Goal: Information Seeking & Learning: Learn about a topic

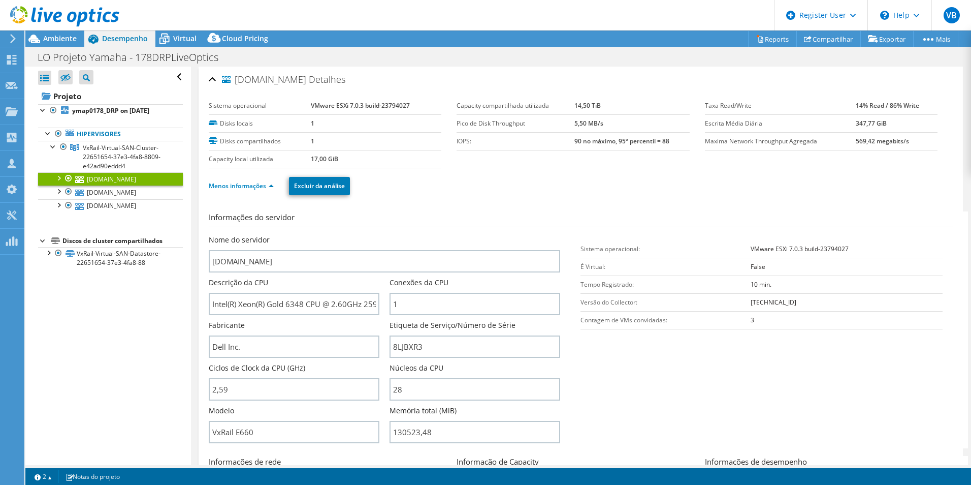
select select "USD"
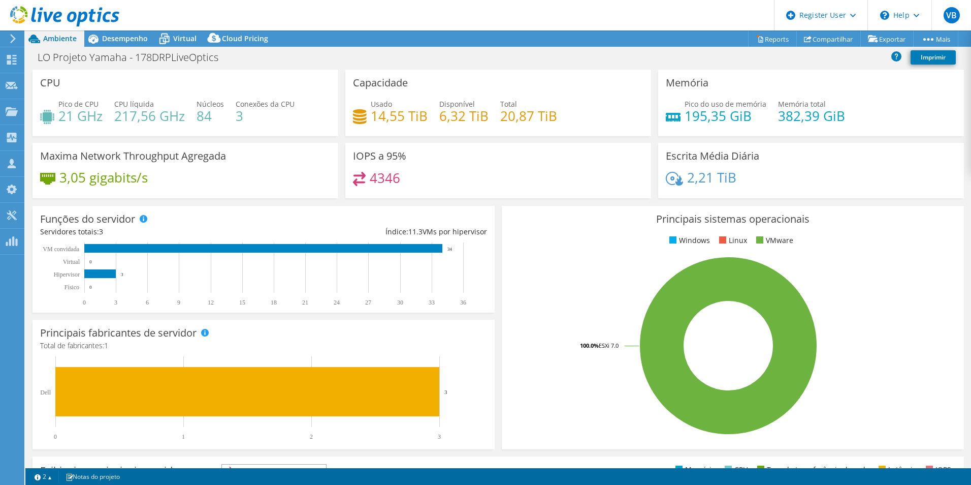
select select "USD"
click at [158, 60] on h1 "LO Projeto Yamaha - 178DRPLiveOptics" at bounding box center [133, 57] width 201 height 11
copy h1 "LO Projeto Yamaha - 178DRPLiveOptics"
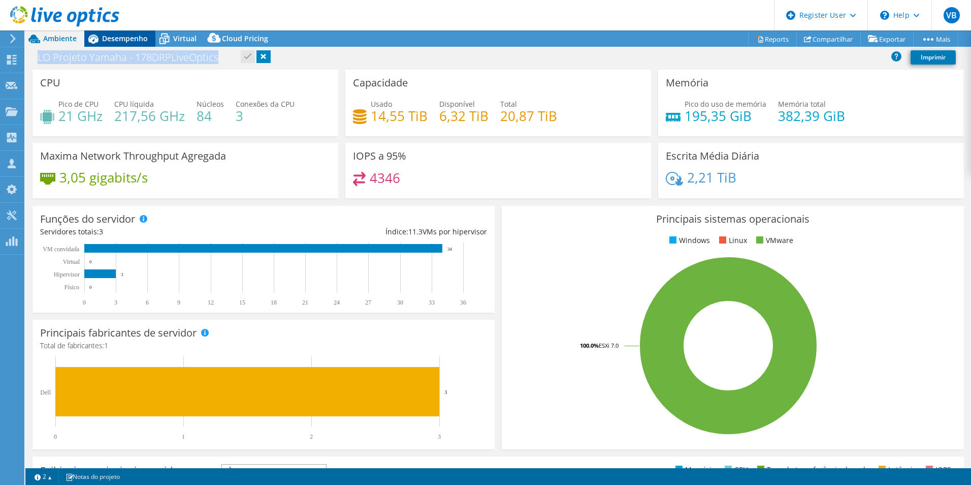
click at [120, 37] on span "Desempenho" at bounding box center [125, 39] width 46 height 10
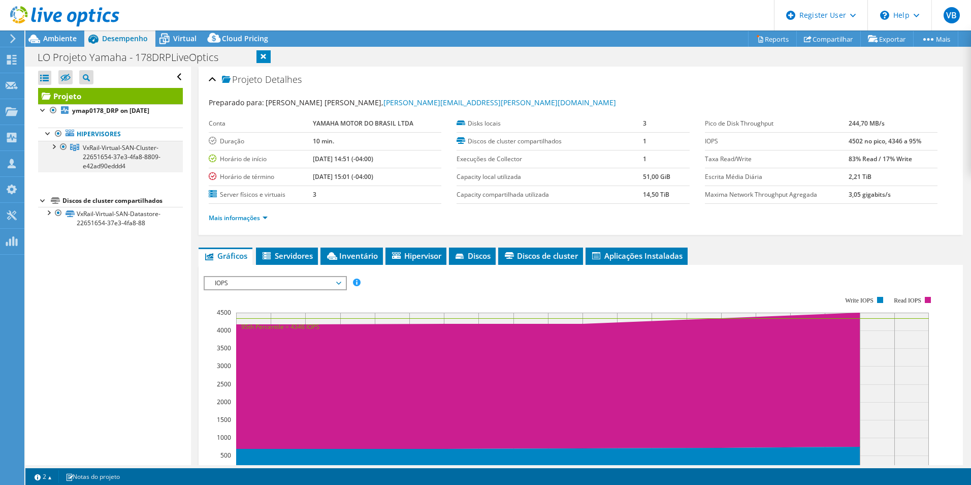
click at [50, 146] on div at bounding box center [53, 146] width 10 height 10
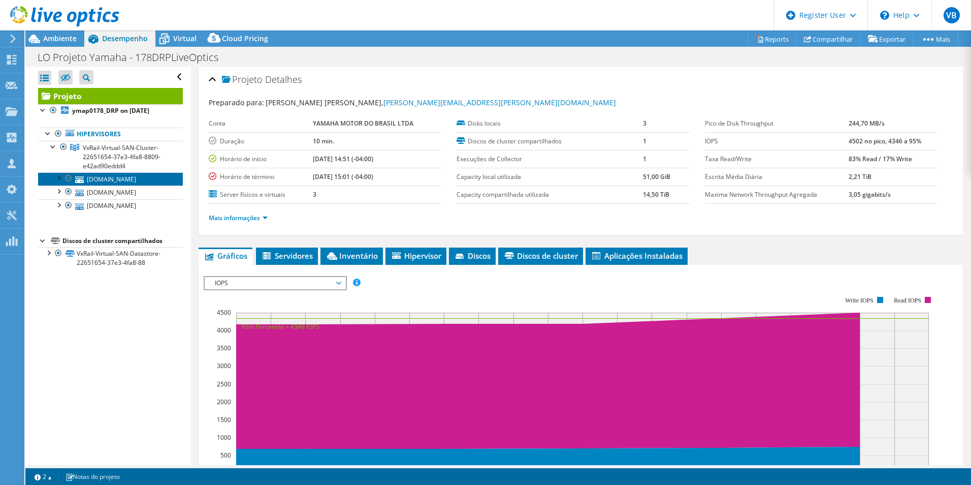
click at [102, 181] on link "[DOMAIN_NAME]" at bounding box center [110, 178] width 145 height 13
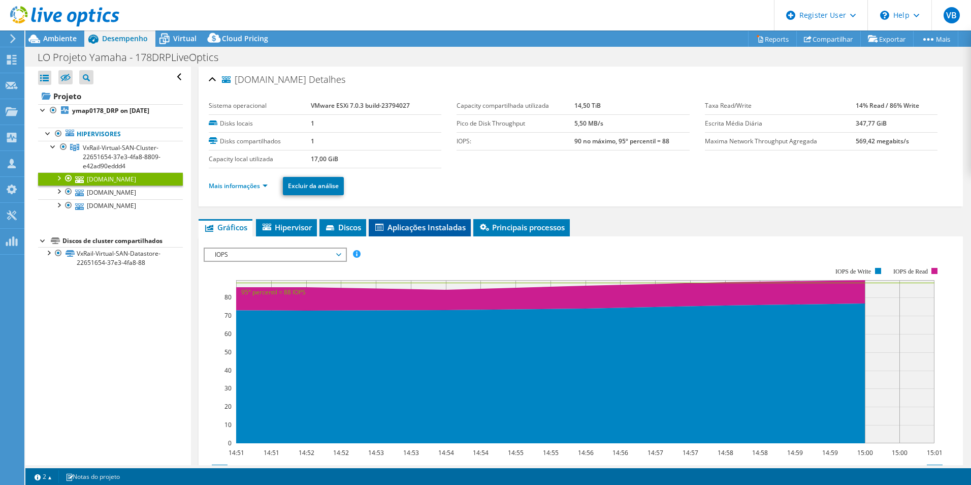
click at [438, 235] on li "Aplicações Instaladas" at bounding box center [420, 227] width 102 height 17
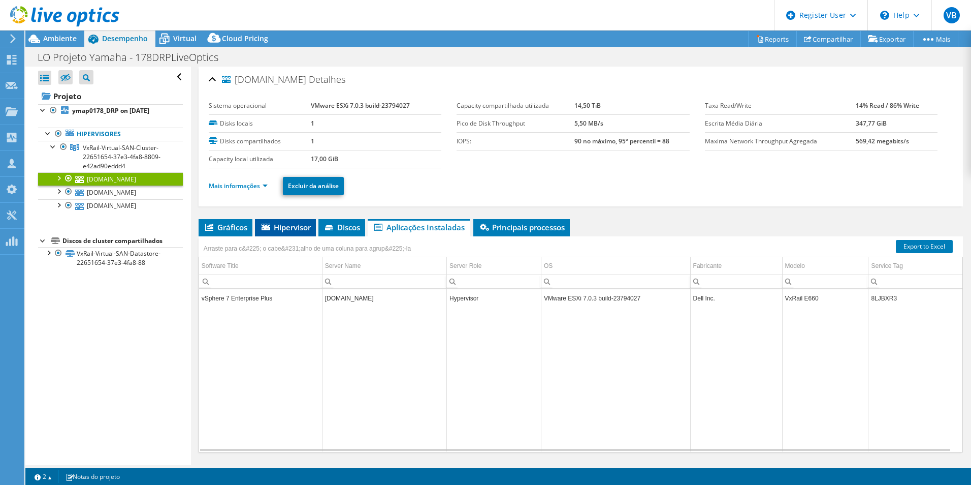
click at [306, 227] on span "Hipervisor" at bounding box center [285, 227] width 51 height 10
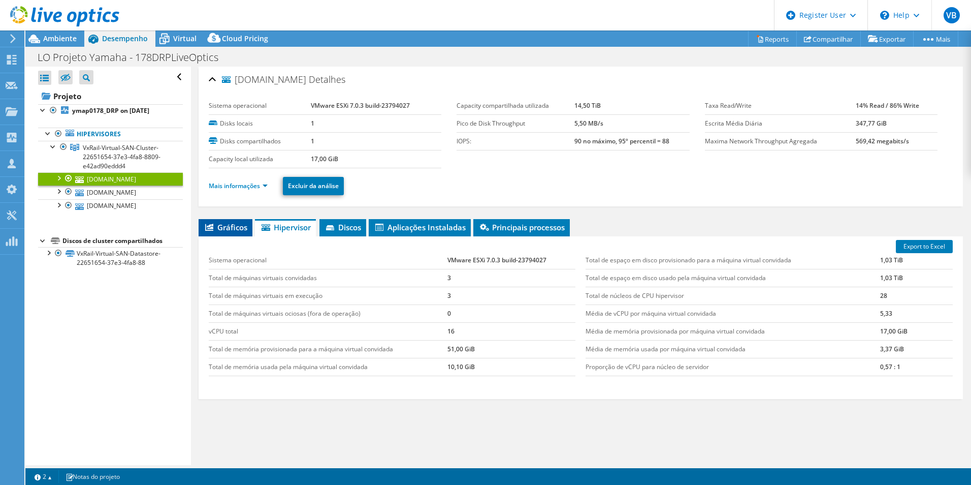
click at [231, 221] on li "Gráficos" at bounding box center [226, 227] width 54 height 17
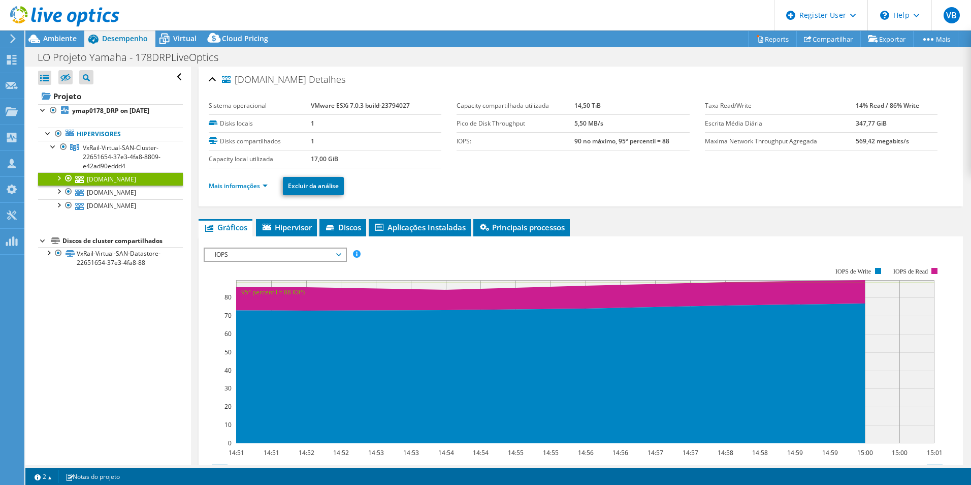
click at [255, 177] on ul "Mais informações Excluir da análise" at bounding box center [581, 184] width 744 height 21
click at [257, 183] on link "Mais informações" at bounding box center [238, 185] width 59 height 9
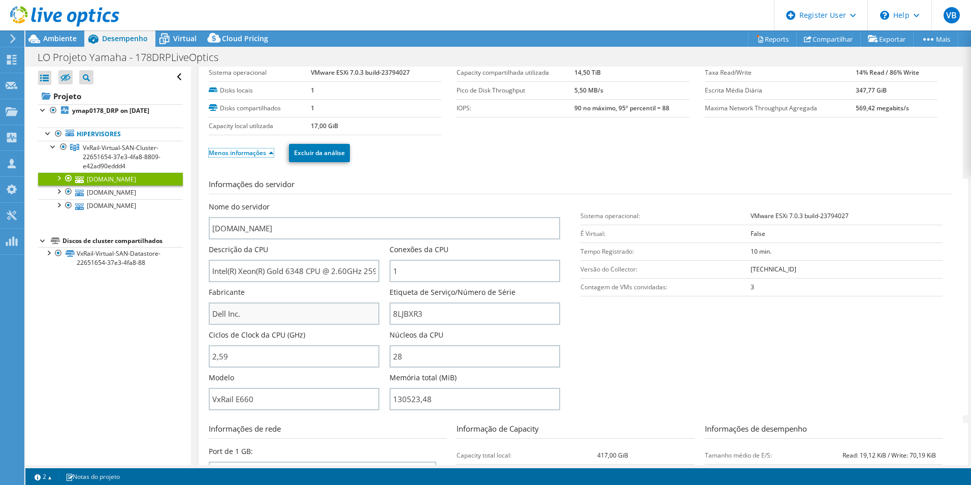
scroll to position [51, 0]
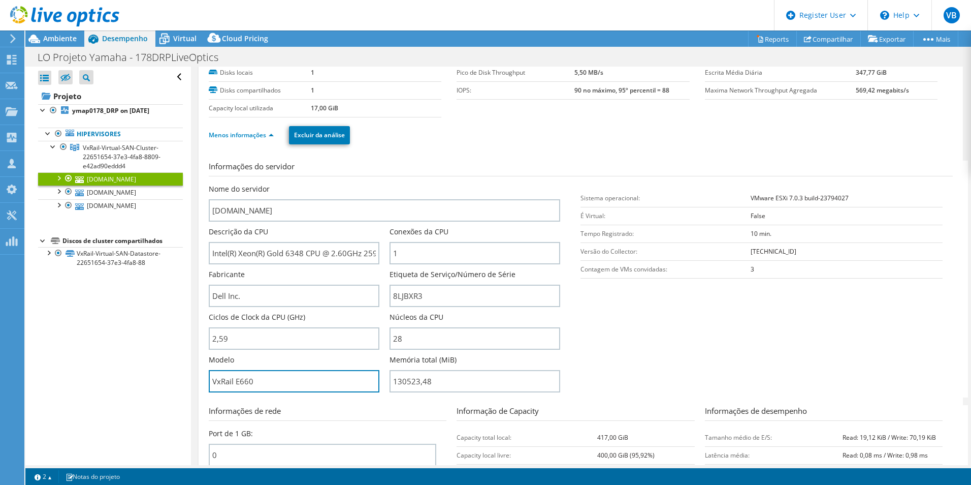
drag, startPoint x: 278, startPoint y: 381, endPoint x: 188, endPoint y: 373, distance: 90.3
click at [189, 373] on div "Abrir Todos Fechar Todos Ocultar nós excluídos Filtro de árvore do projeto" at bounding box center [498, 266] width 946 height 398
type input "VxRail E660"
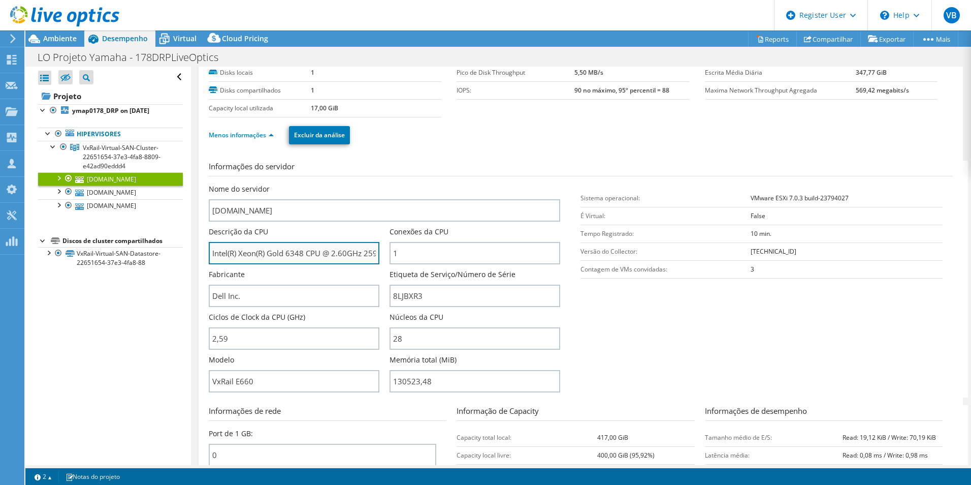
click at [337, 256] on input "Intel(R) Xeon(R) Gold 6348 CPU @ 2.60GHz 259 GHz" at bounding box center [294, 253] width 171 height 22
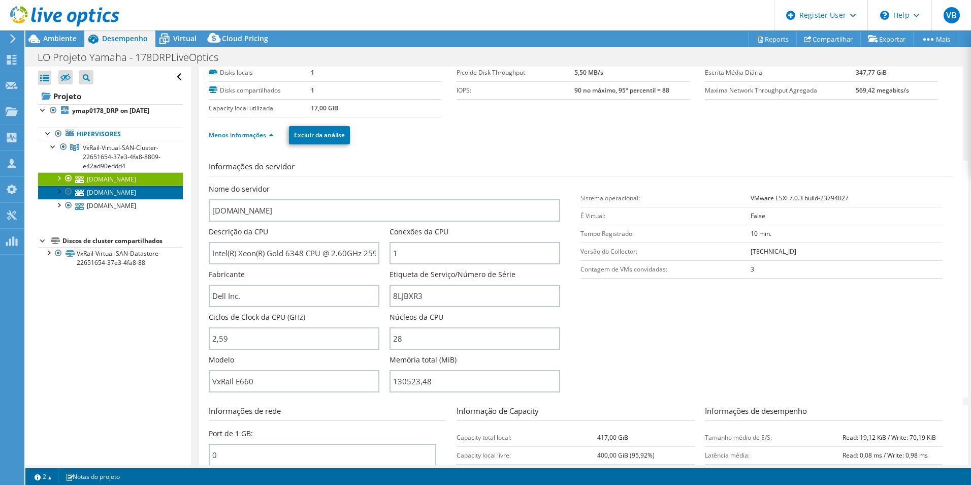
click at [99, 193] on link "[DOMAIN_NAME]" at bounding box center [110, 191] width 145 height 13
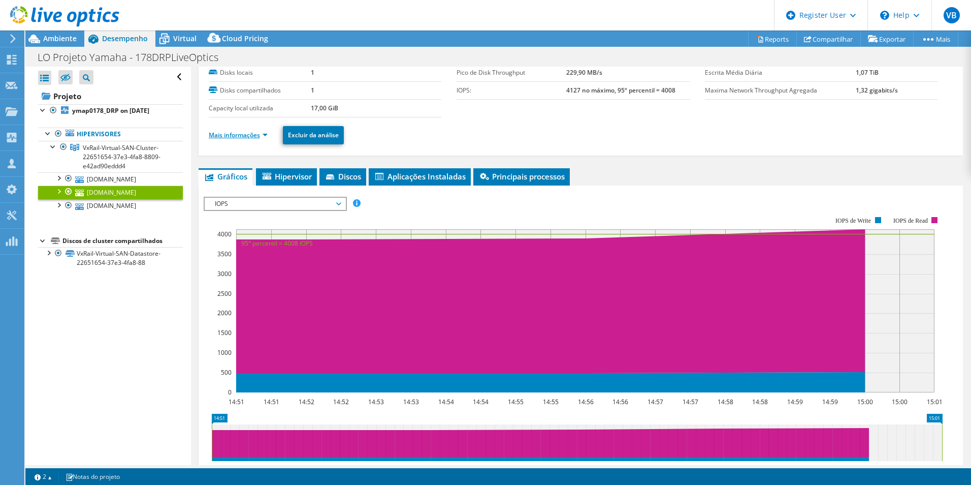
click at [265, 136] on link "Mais informações" at bounding box center [238, 135] width 59 height 9
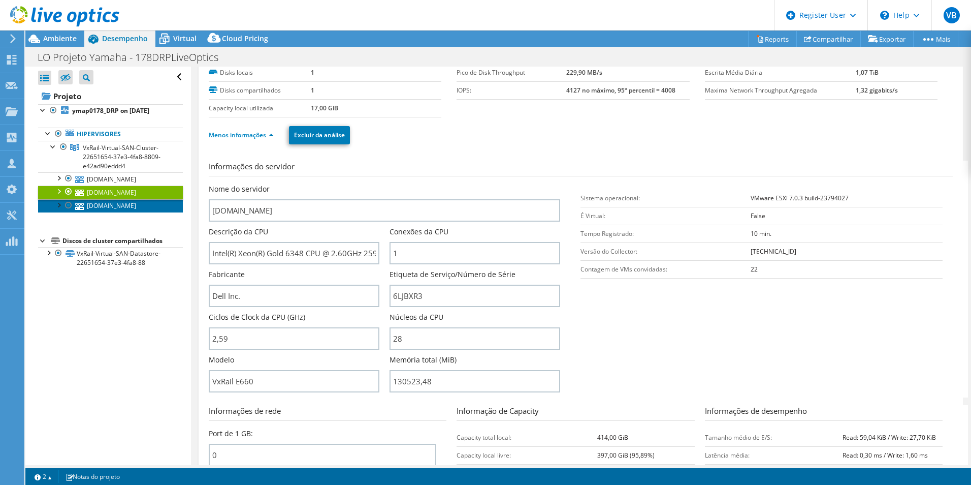
click at [91, 210] on link "[DOMAIN_NAME]" at bounding box center [110, 205] width 145 height 13
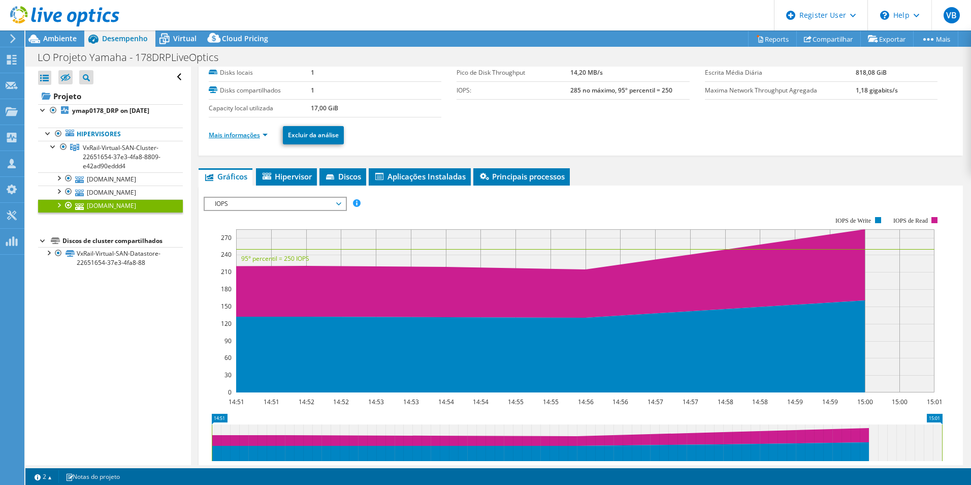
click at [265, 137] on link "Mais informações" at bounding box center [238, 135] width 59 height 9
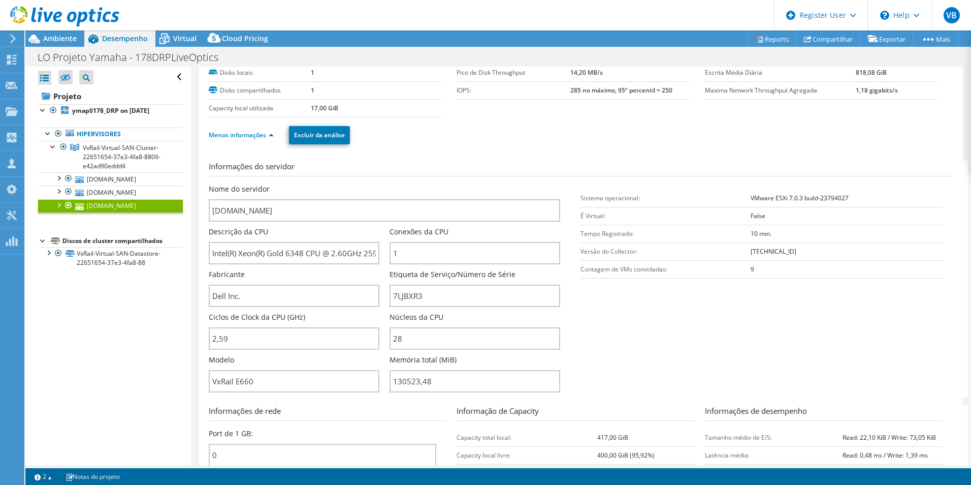
click at [676, 363] on section "Informações do servidor Nome do servidor ymap011.ya.ymdb.com.br Descrição da CP…" at bounding box center [583, 279] width 749 height 237
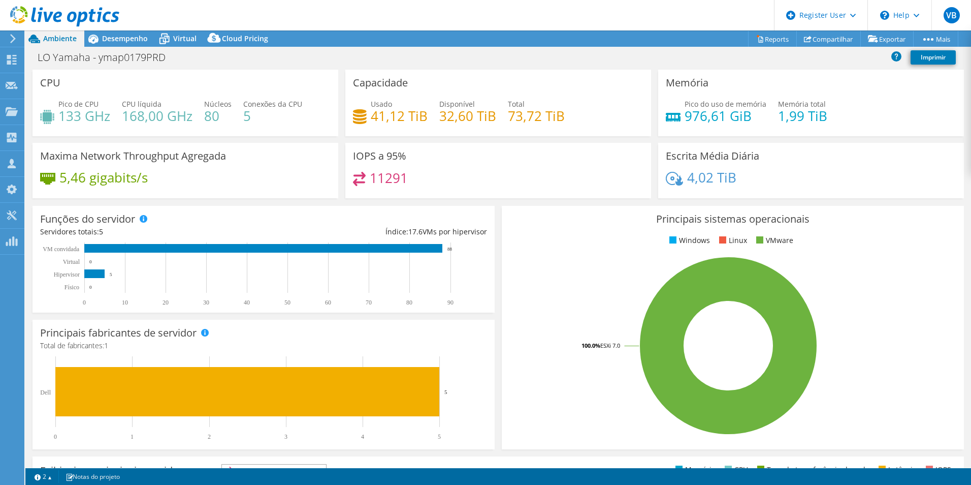
select select "USD"
click at [105, 41] on span "Desempenho" at bounding box center [125, 39] width 46 height 10
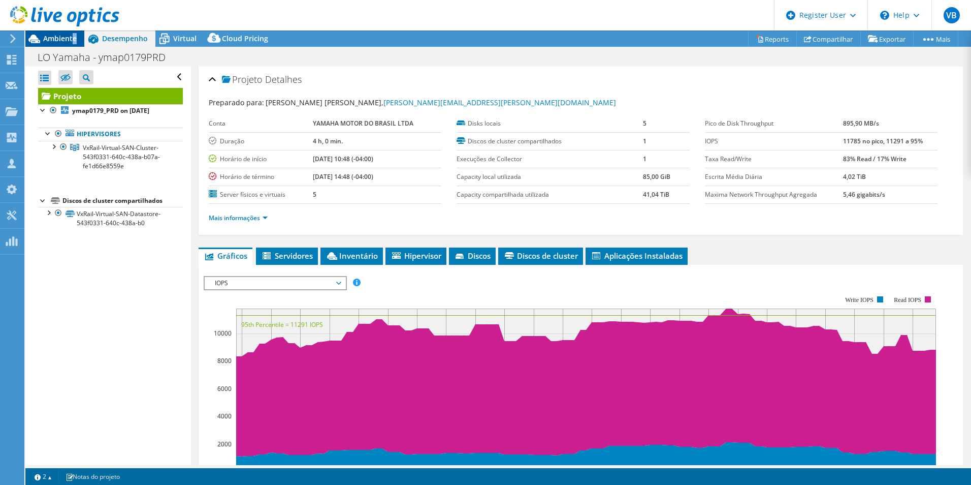
click at [74, 39] on span "Ambiente" at bounding box center [60, 39] width 34 height 10
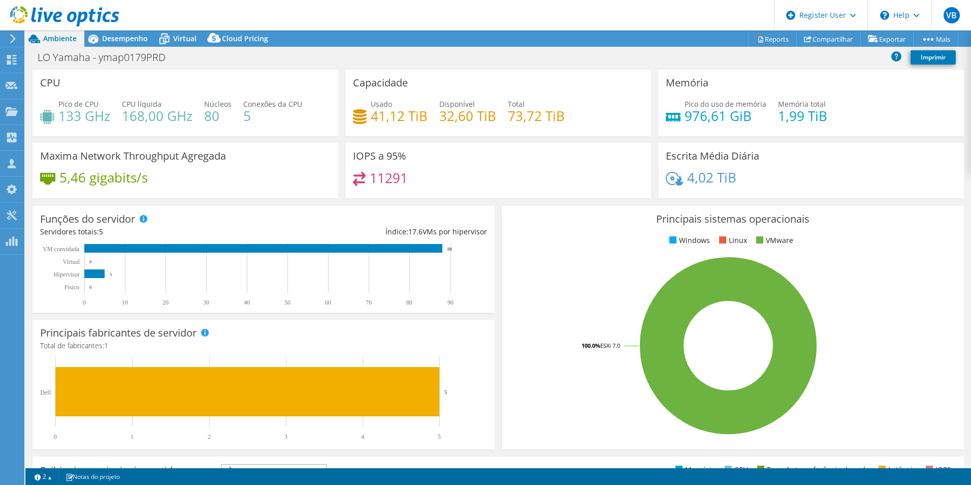
drag, startPoint x: 74, startPoint y: 39, endPoint x: 211, endPoint y: 56, distance: 137.7
click at [211, 56] on div "LO Yamaha - ymap0179PRD Imprimir" at bounding box center [498, 57] width 946 height 19
drag, startPoint x: 169, startPoint y: 56, endPoint x: 24, endPoint y: 55, distance: 145.3
click at [24, 55] on div "VB Usuário Dell Vinicius Bandeira V.Bandeira@Dell.com Dell My Profile Log Out \…" at bounding box center [485, 242] width 971 height 485
click at [294, 63] on div "LO Yamaha - ymap0179PRD Imprimir" at bounding box center [498, 57] width 946 height 19
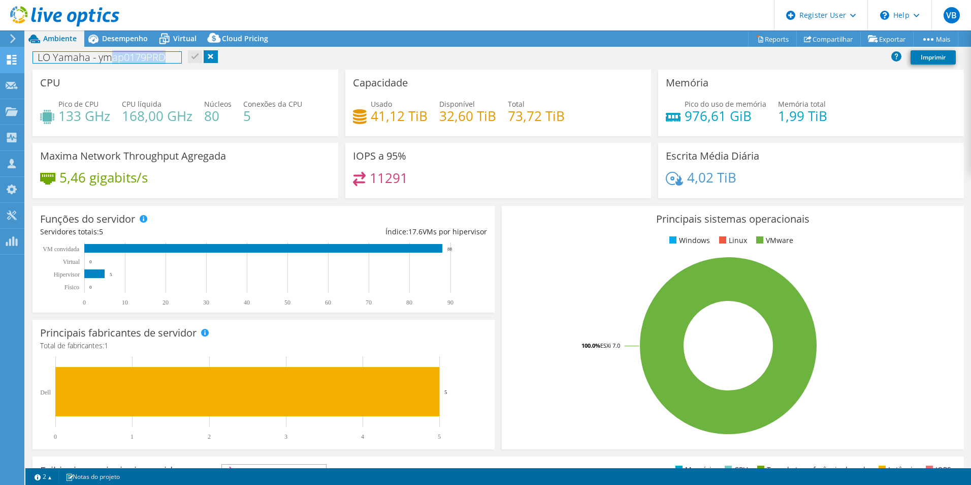
drag, startPoint x: 168, startPoint y: 56, endPoint x: 21, endPoint y: 53, distance: 146.8
click at [21, 53] on div "VB Usuário Dell Vinicius Bandeira V.Bandeira@Dell.com Dell My Profile Log Out \…" at bounding box center [485, 242] width 971 height 485
click at [167, 52] on h1 "LO Yamaha - ymap0179PRD" at bounding box center [107, 57] width 148 height 11
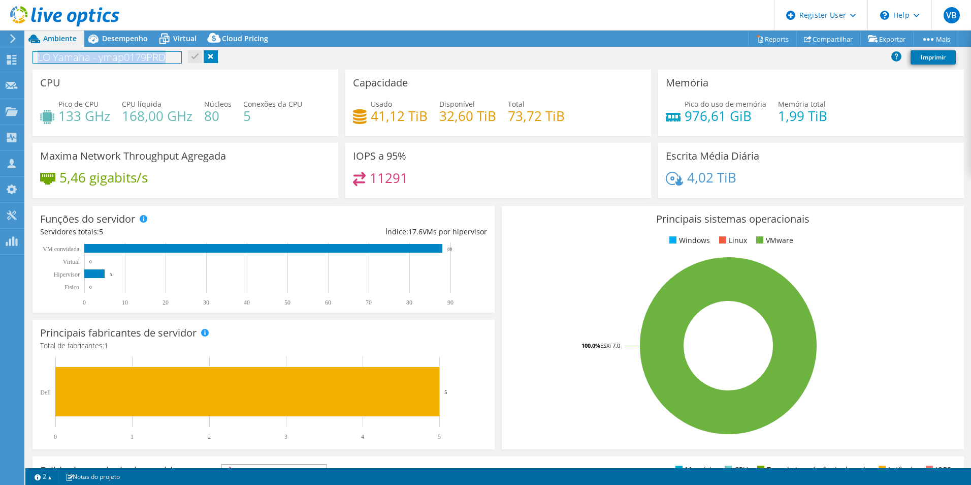
copy h1 "LO Yamaha - ymap0179PRD"
click at [158, 61] on h1 "LO Yamaha - ymap0179PRD" at bounding box center [107, 57] width 148 height 11
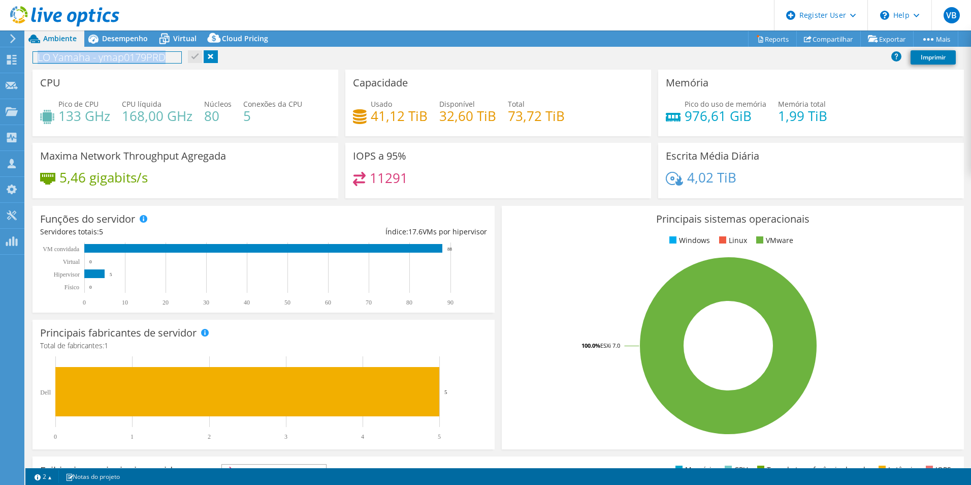
copy h1 "LO Yamaha - ymap0179PRD"
click at [949, 127] on div "Memória Pico do uso de memória 976,61 GiB Memória total 1,99 TiB" at bounding box center [811, 103] width 306 height 67
click at [112, 38] on span "Desempenho" at bounding box center [125, 39] width 46 height 10
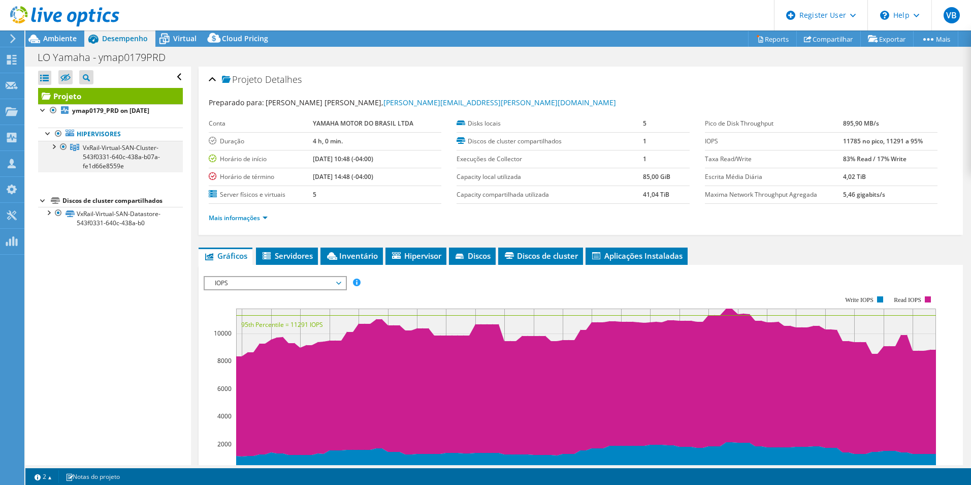
click at [52, 149] on div at bounding box center [53, 146] width 10 height 10
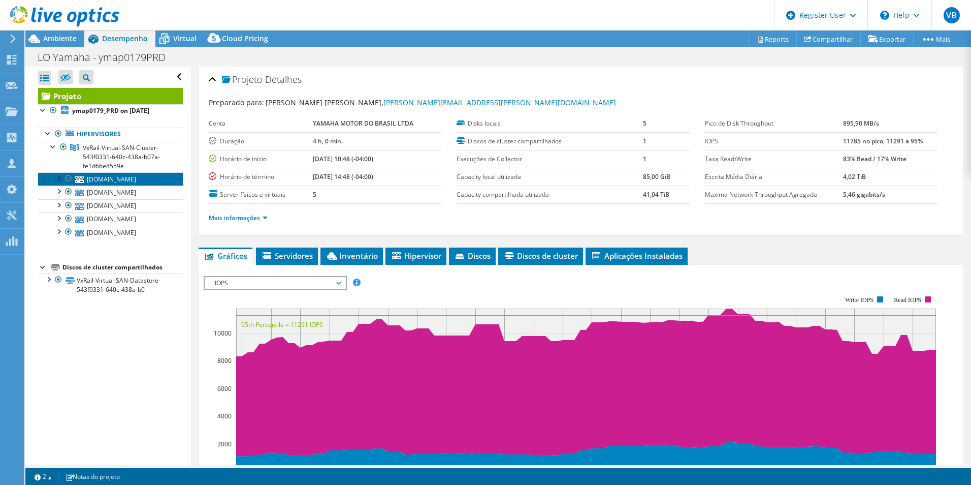
click at [105, 181] on link "ymap051.ya.ymdb.com.br" at bounding box center [110, 178] width 145 height 13
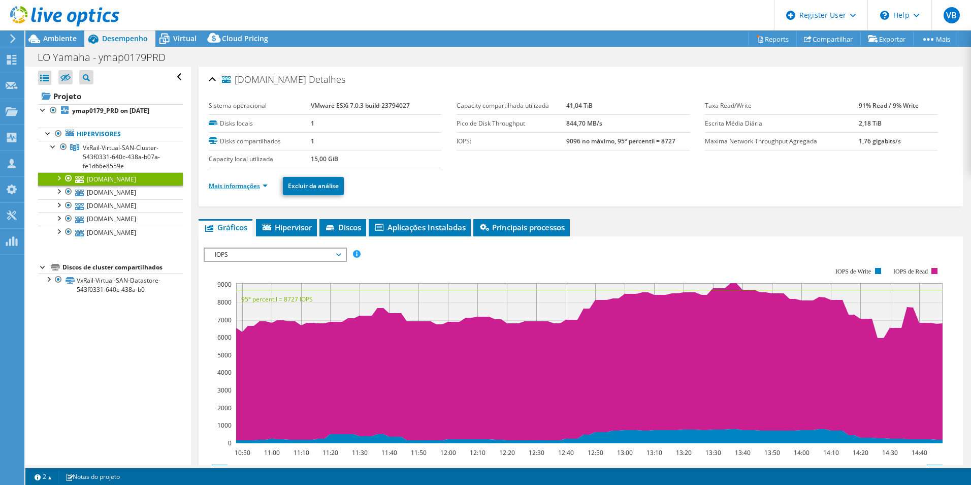
click at [248, 187] on link "Mais informações" at bounding box center [238, 185] width 59 height 9
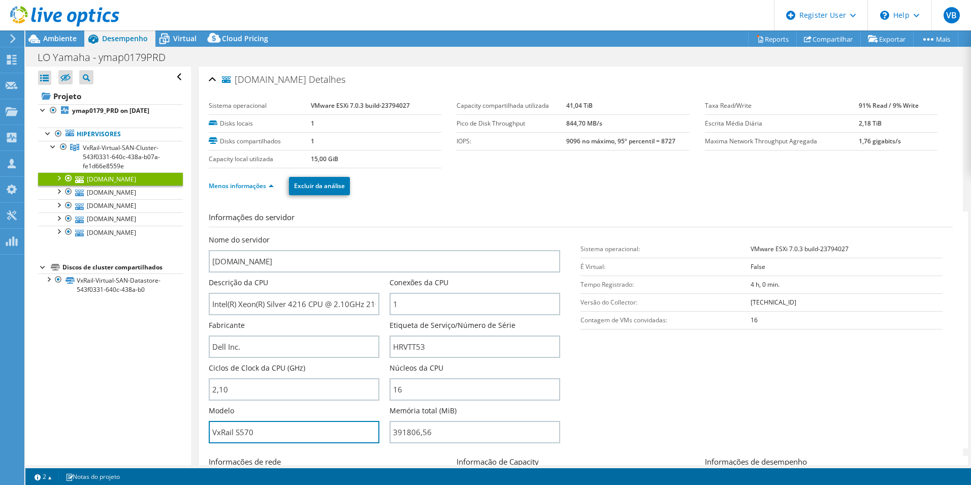
drag, startPoint x: 231, startPoint y: 425, endPoint x: 125, endPoint y: 420, distance: 105.3
click at [125, 420] on div "Abrir Todos Fechar Todos Ocultar nós excluídos Filtro de árvore do projeto" at bounding box center [498, 266] width 946 height 398
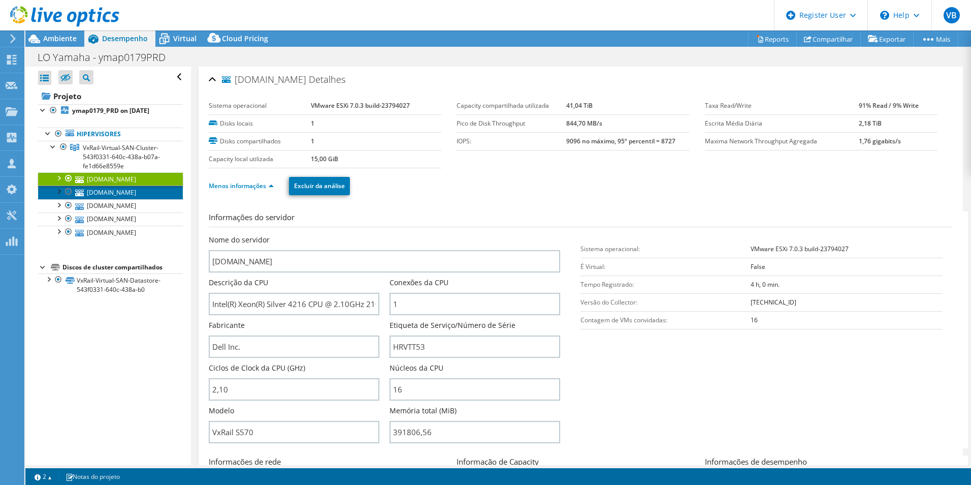
click at [134, 190] on link "ymap054.ya.ymdb.com.br" at bounding box center [110, 191] width 145 height 13
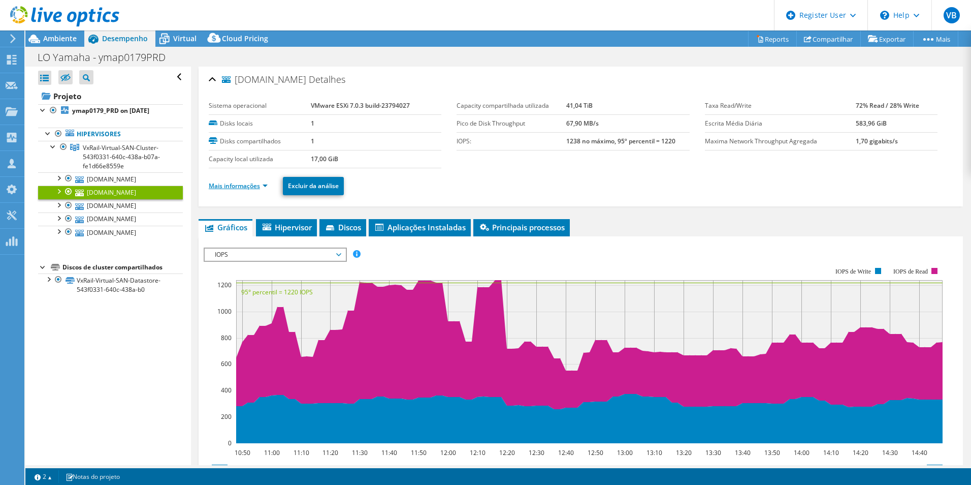
click at [232, 187] on link "Mais informações" at bounding box center [238, 185] width 59 height 9
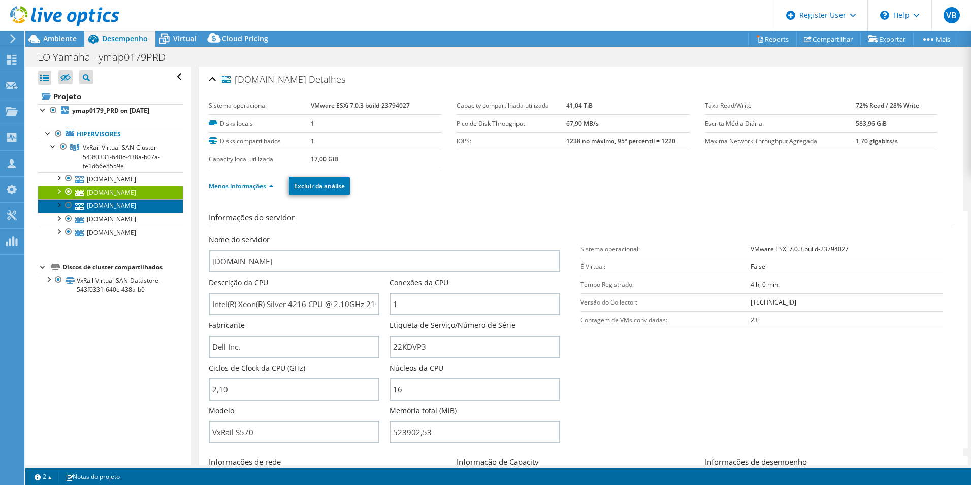
click at [104, 205] on link "ymap053.ya.ymdb.com.br" at bounding box center [110, 205] width 145 height 13
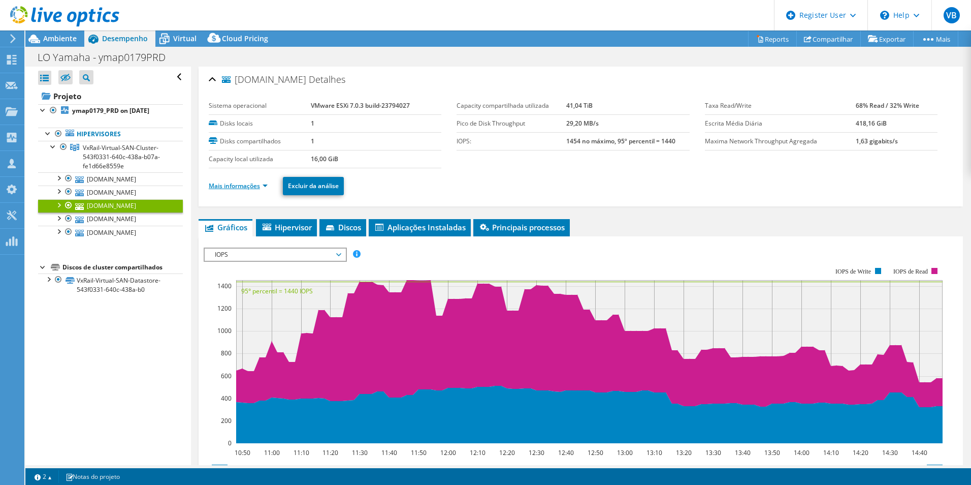
click at [237, 189] on link "Mais informações" at bounding box center [238, 185] width 59 height 9
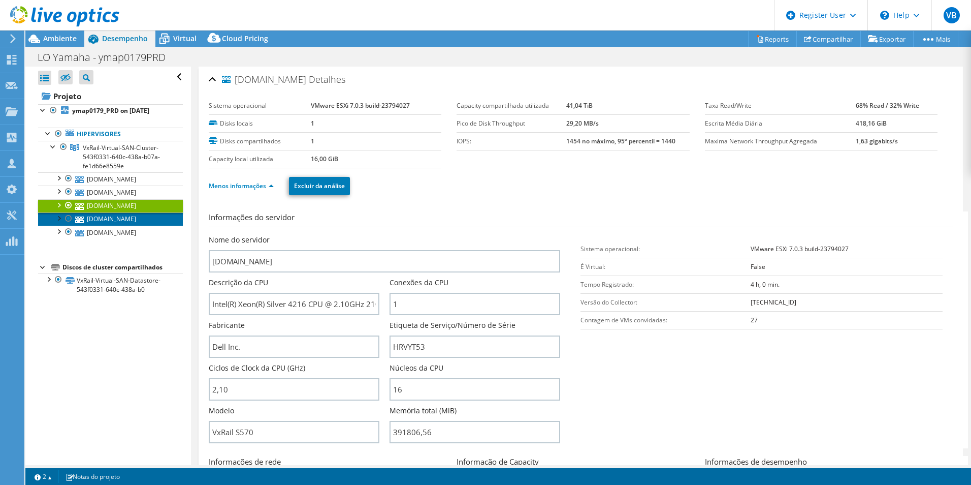
click at [102, 217] on link "ymap052.ya.ymdb.com.br" at bounding box center [110, 218] width 145 height 13
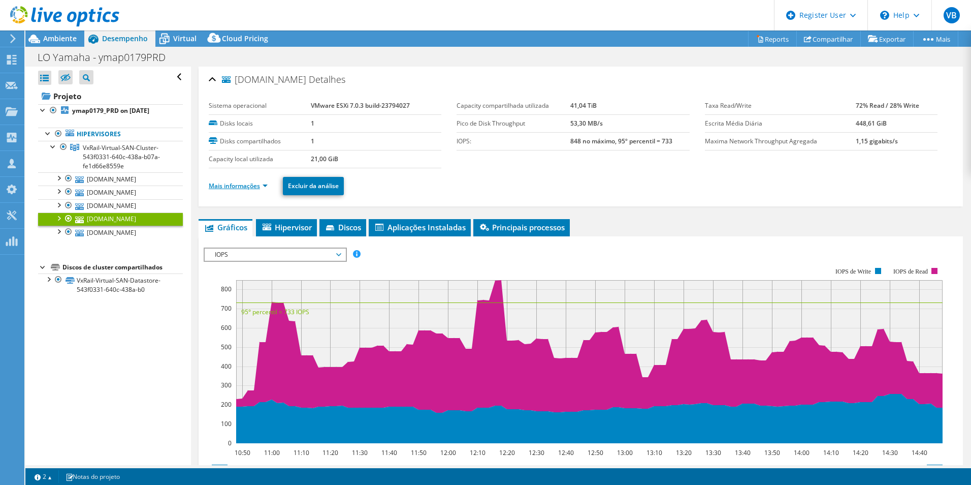
click at [250, 189] on link "Mais informações" at bounding box center [238, 185] width 59 height 9
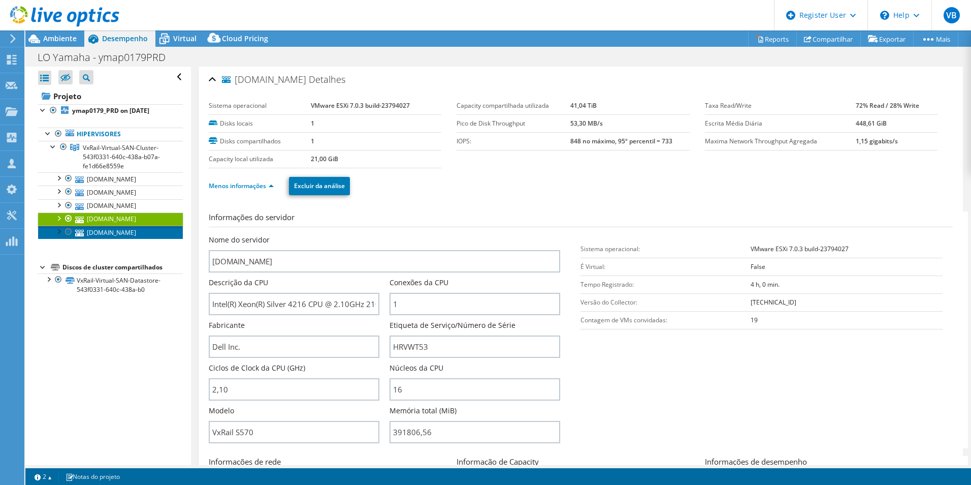
click at [133, 236] on link "ymap050.ya.ymdb.com.br" at bounding box center [110, 232] width 145 height 13
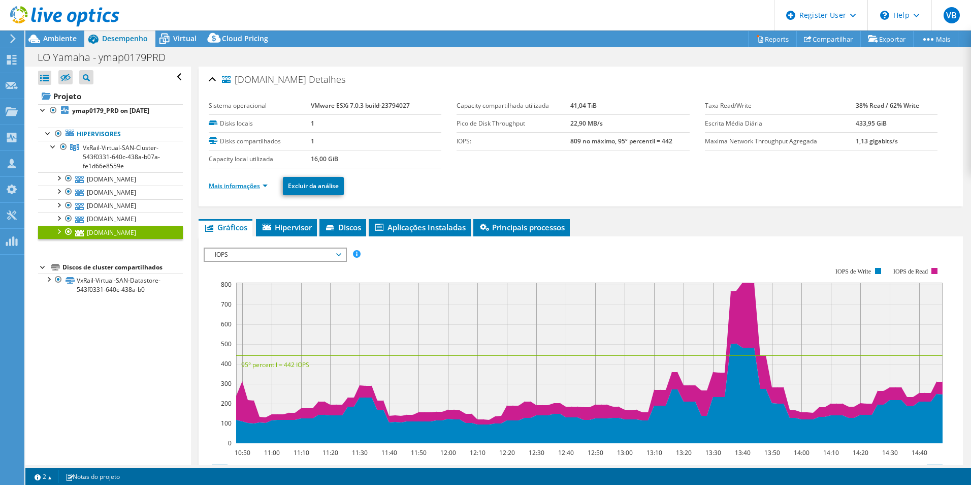
click at [247, 184] on link "Mais informações" at bounding box center [238, 185] width 59 height 9
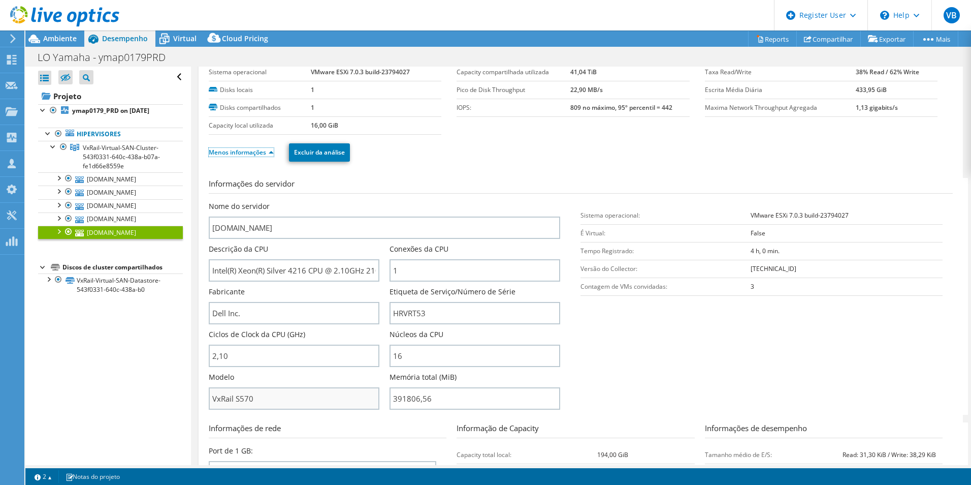
scroll to position [51, 0]
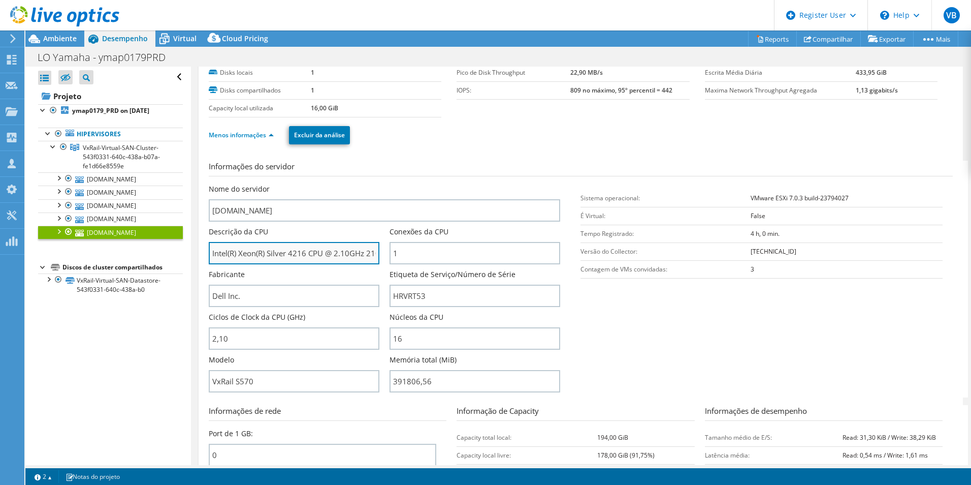
click at [302, 255] on input "Intel(R) Xeon(R) Silver 4216 CPU @ 2.10GHz 210 GHz" at bounding box center [294, 253] width 171 height 22
click at [327, 250] on input "Intel(R) Xeon(R) Silver 4216 CPU @ 2.10GHz 210 GHz" at bounding box center [294, 253] width 171 height 22
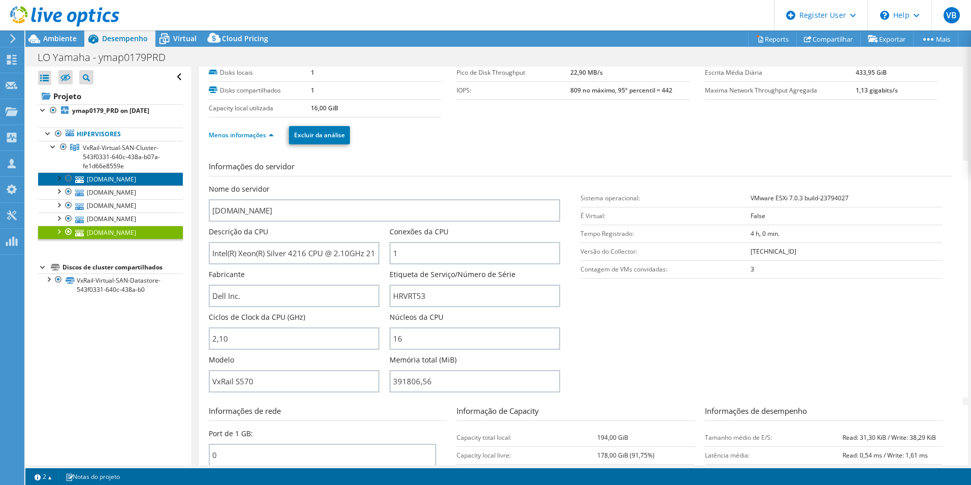
click at [90, 177] on link "ymap051.ya.ymdb.com.br" at bounding box center [110, 178] width 145 height 13
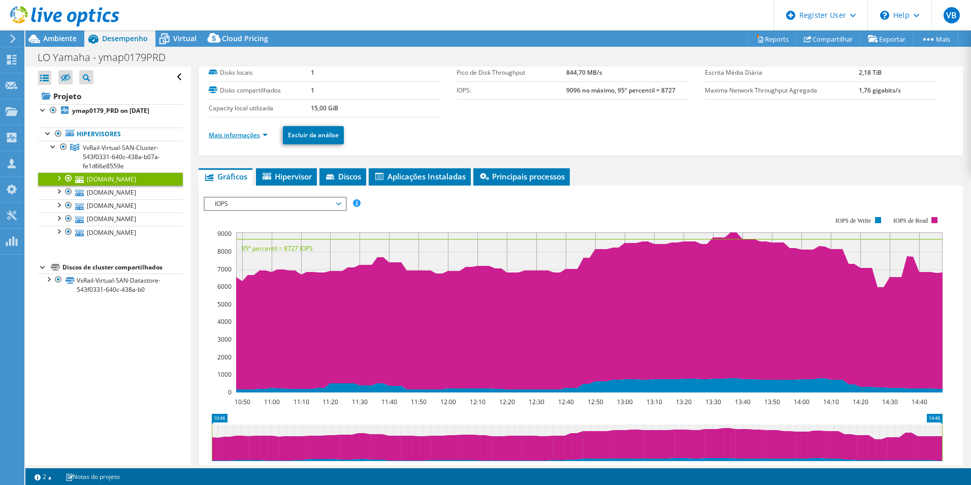
click at [238, 137] on link "Mais informações" at bounding box center [238, 135] width 59 height 9
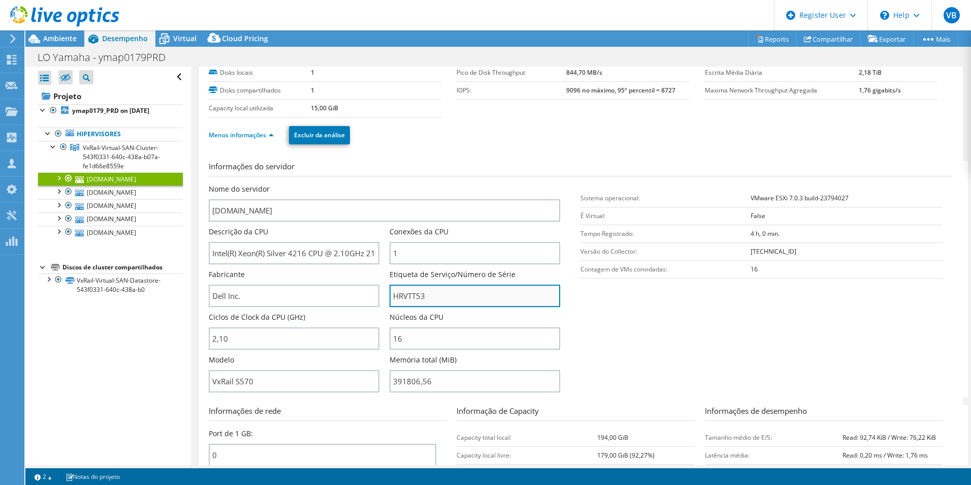
click at [415, 298] on input "HRVTT53" at bounding box center [475, 295] width 171 height 22
click at [432, 293] on input "HRVTT53" at bounding box center [475, 295] width 171 height 22
click at [451, 316] on div "Núcleos da CPU 16" at bounding box center [475, 331] width 171 height 38
drag, startPoint x: 437, startPoint y: 295, endPoint x: 279, endPoint y: 279, distance: 158.8
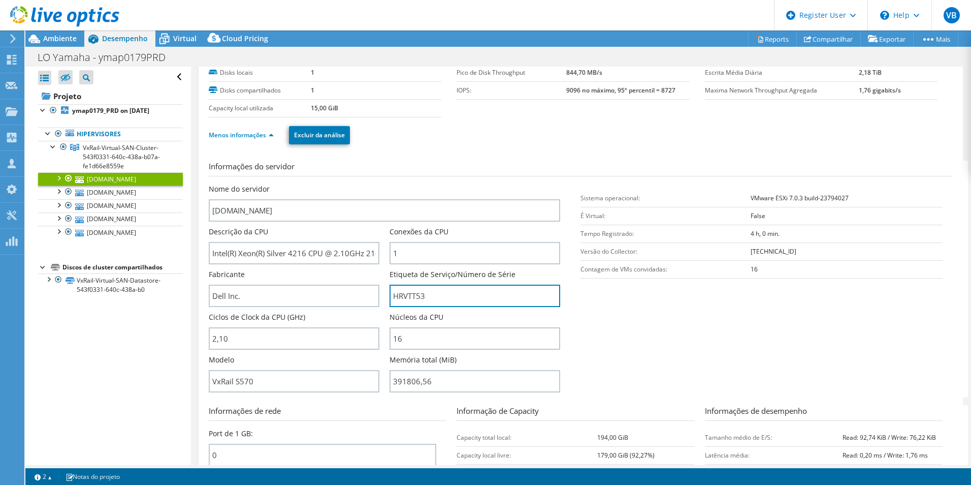
click at [279, 184] on div "Nome do servidor ymap051.ya.ymdb.com.br Descrição da CPU Intel(R) Xeon(R) Silve…" at bounding box center [390, 184] width 362 height 0
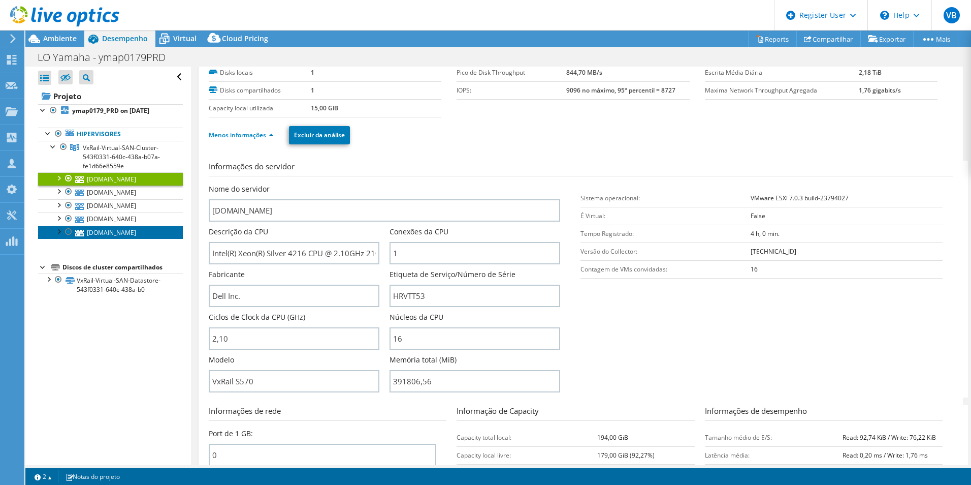
click at [110, 235] on link "ymap050.ya.ymdb.com.br" at bounding box center [110, 232] width 145 height 13
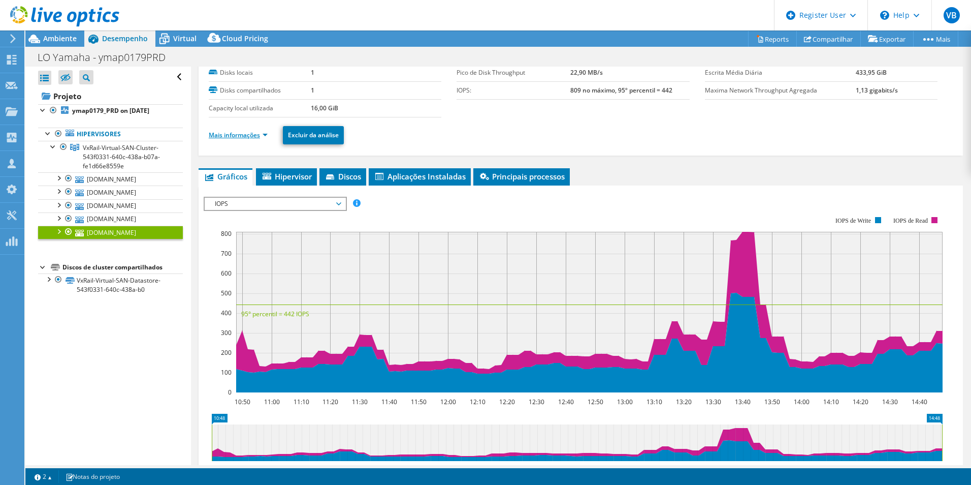
click at [249, 136] on link "Mais informações" at bounding box center [238, 135] width 59 height 9
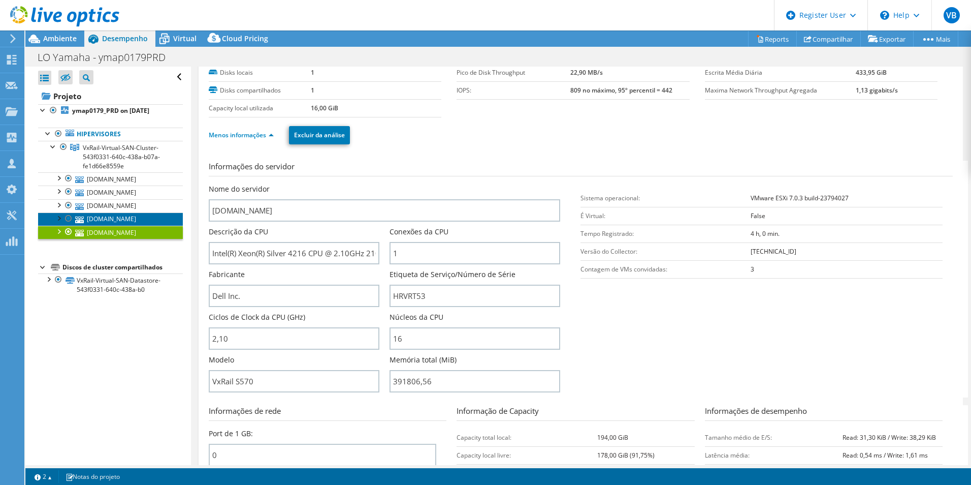
click at [129, 219] on link "ymap052.ya.ymdb.com.br" at bounding box center [110, 218] width 145 height 13
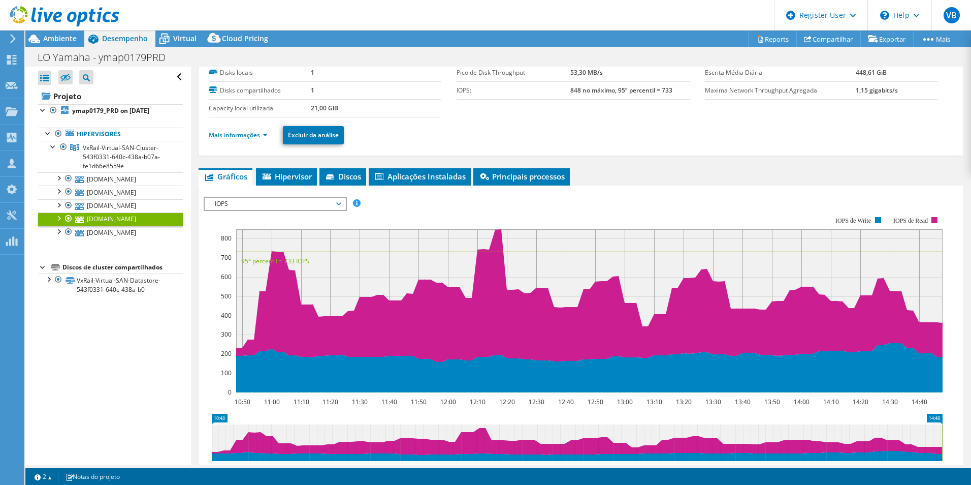
click at [241, 137] on link "Mais informações" at bounding box center [238, 135] width 59 height 9
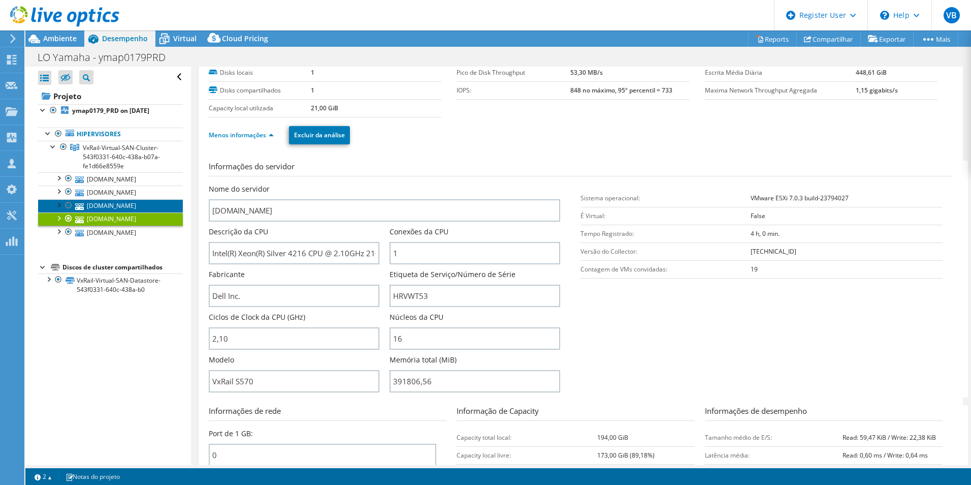
click at [117, 204] on link "ymap053.ya.ymdb.com.br" at bounding box center [110, 205] width 145 height 13
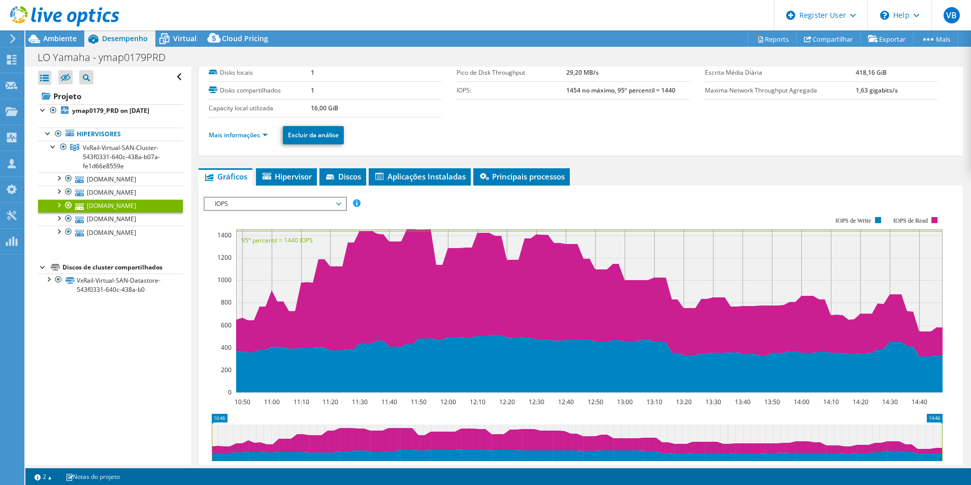
click at [233, 140] on li "Mais informações" at bounding box center [241, 135] width 65 height 11
click at [236, 135] on link "Mais informações" at bounding box center [238, 135] width 59 height 9
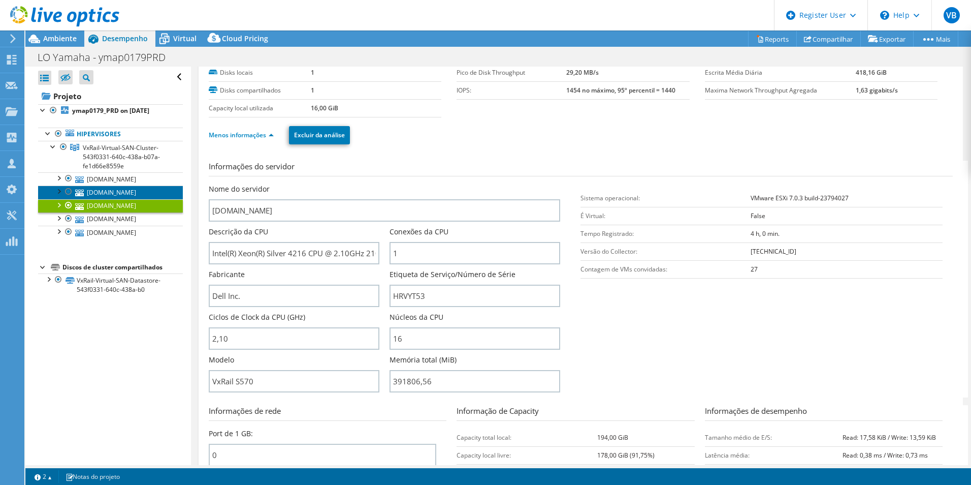
click at [128, 188] on link "ymap054.ya.ymdb.com.br" at bounding box center [110, 191] width 145 height 13
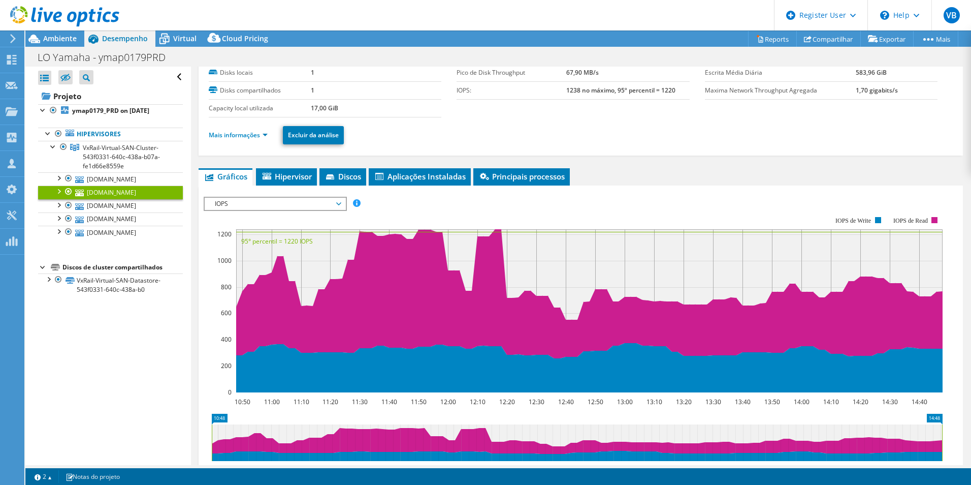
click at [255, 127] on ul "Mais informações Excluir da análise" at bounding box center [581, 133] width 744 height 21
click at [255, 131] on link "Mais informações" at bounding box center [238, 135] width 59 height 9
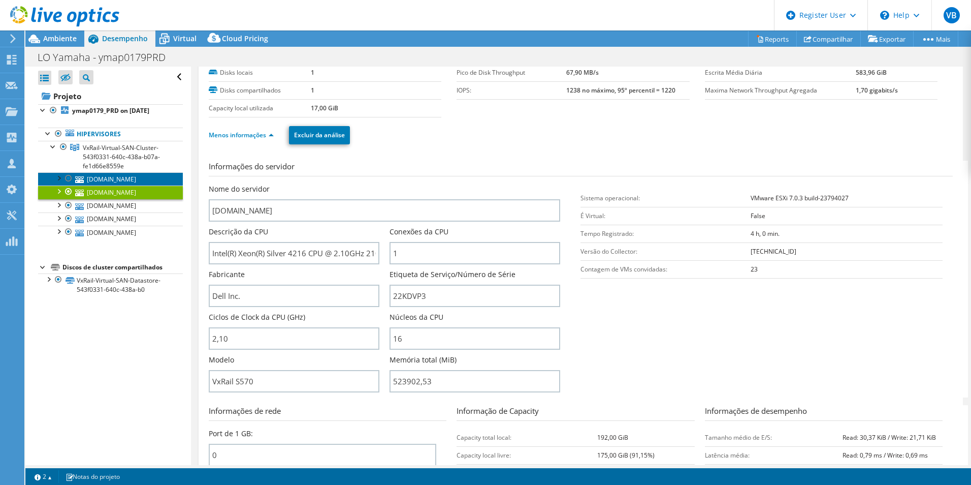
click at [129, 175] on link "ymap051.ya.ymdb.com.br" at bounding box center [110, 178] width 145 height 13
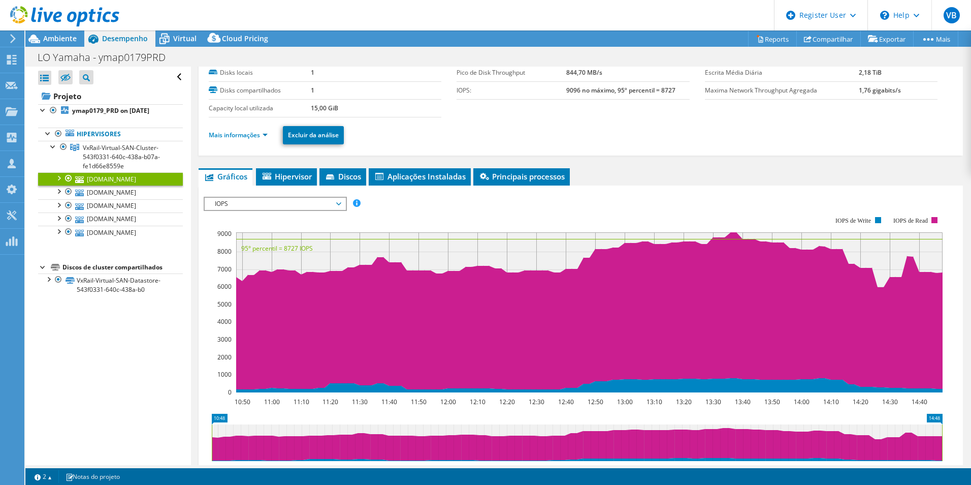
click at [253, 127] on ul "Mais informações Excluir da análise" at bounding box center [581, 133] width 744 height 21
click at [253, 134] on link "Mais informações" at bounding box center [238, 135] width 59 height 9
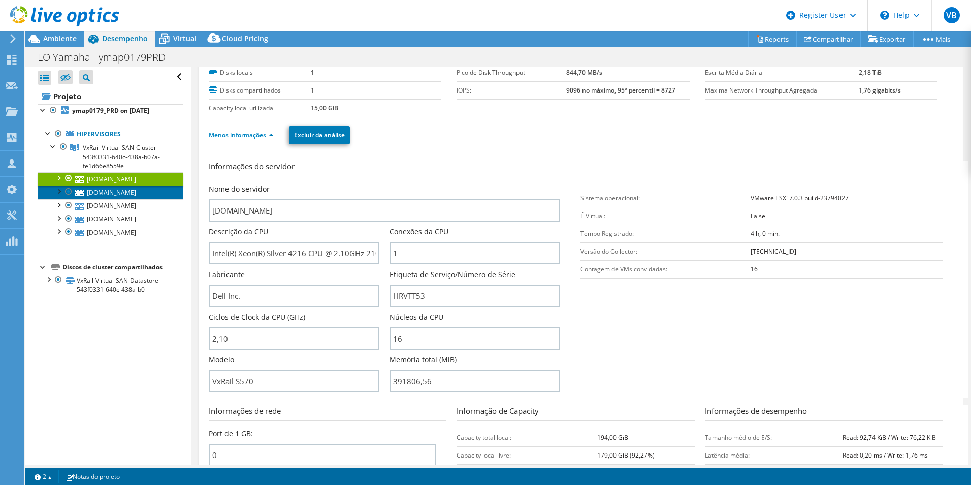
click at [135, 190] on link "ymap054.ya.ymdb.com.br" at bounding box center [110, 191] width 145 height 13
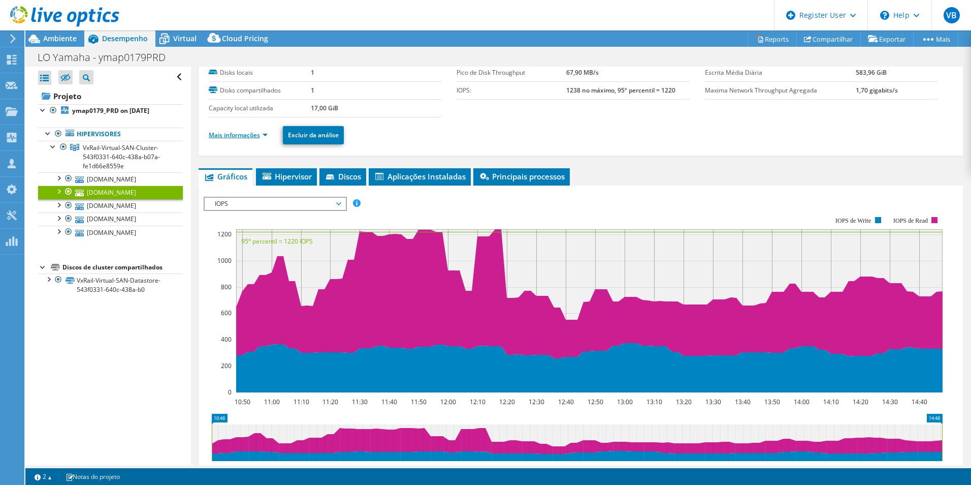
click at [248, 134] on link "Mais informações" at bounding box center [238, 135] width 59 height 9
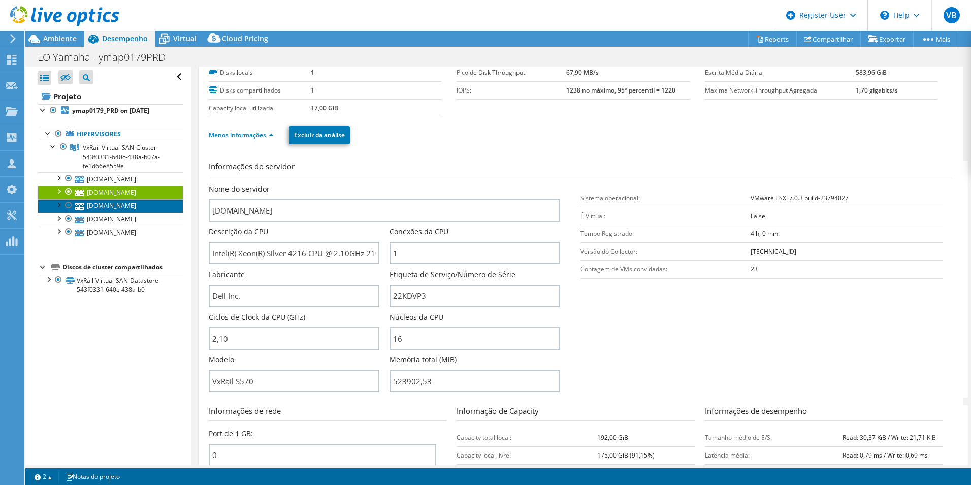
click at [113, 205] on link "ymap053.ya.ymdb.com.br" at bounding box center [110, 205] width 145 height 13
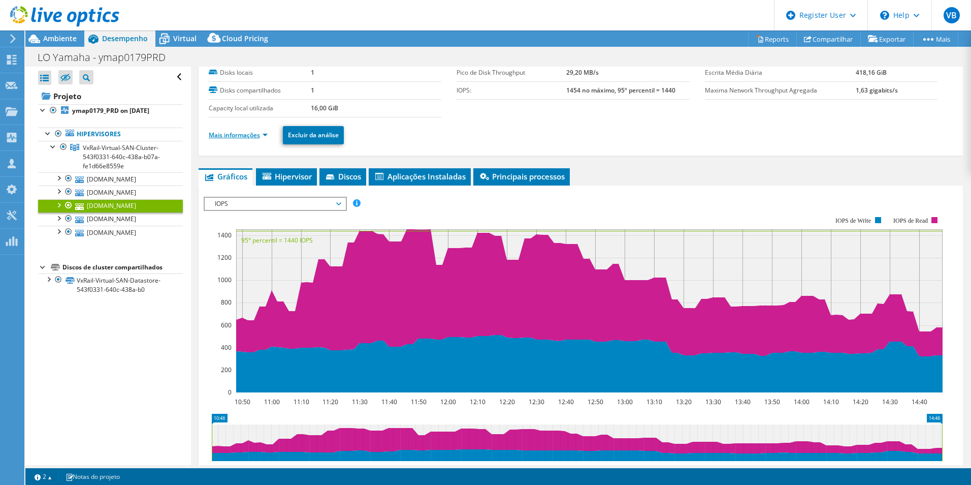
click at [257, 138] on link "Mais informações" at bounding box center [238, 135] width 59 height 9
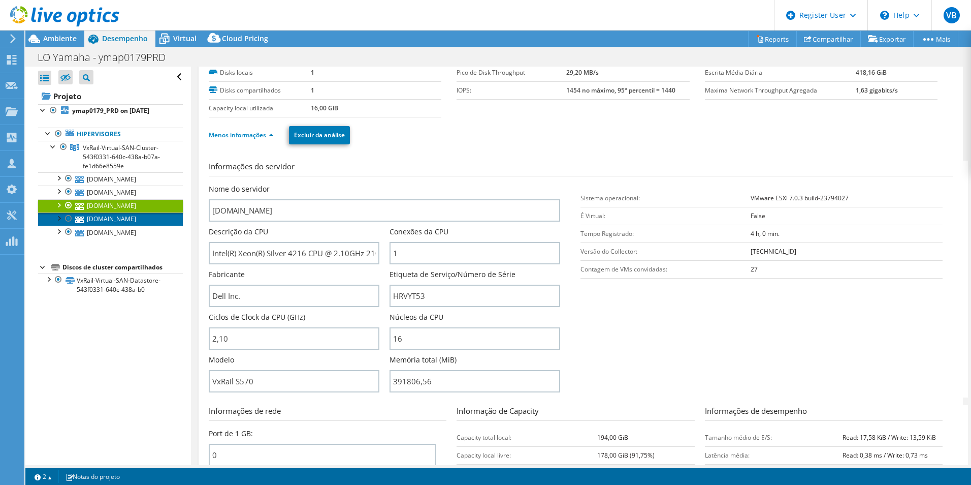
click at [130, 216] on link "ymap052.ya.ymdb.com.br" at bounding box center [110, 218] width 145 height 13
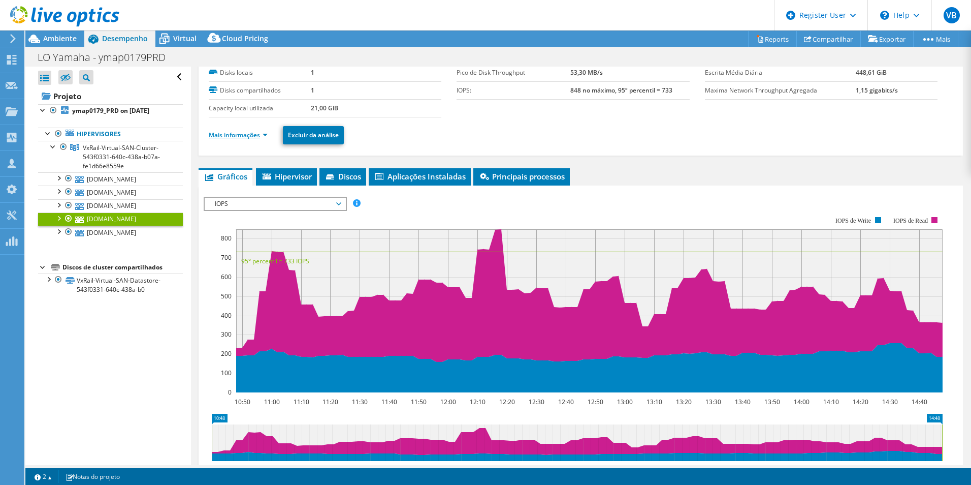
click at [245, 137] on link "Mais informações" at bounding box center [238, 135] width 59 height 9
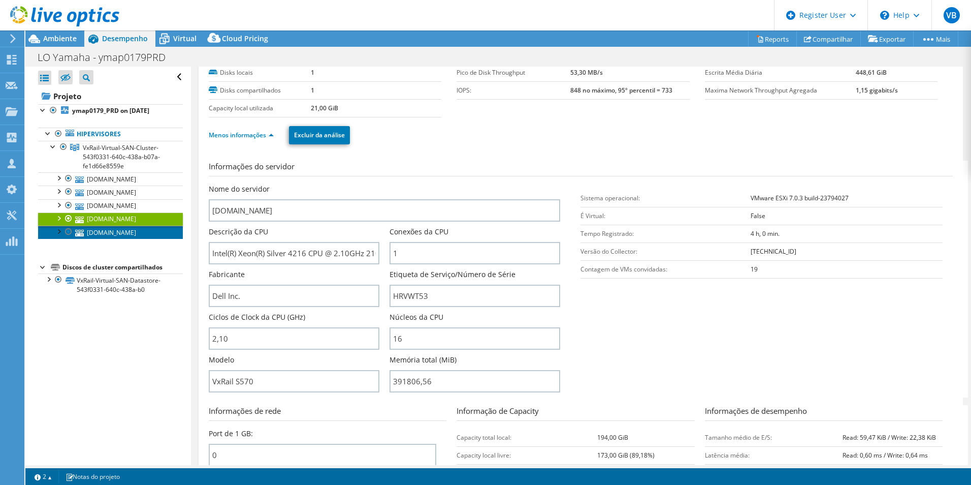
click at [119, 232] on link "ymap050.ya.ymdb.com.br" at bounding box center [110, 232] width 145 height 13
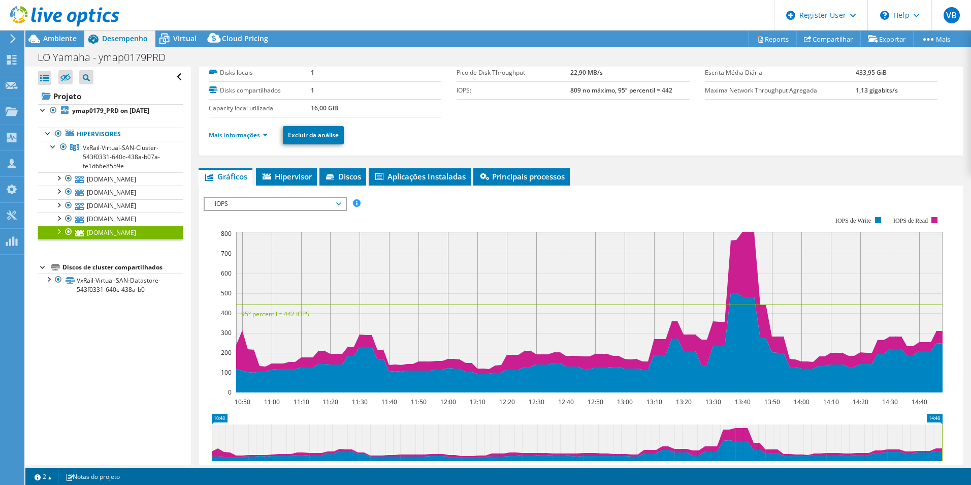
click at [255, 134] on link "Mais informações" at bounding box center [238, 135] width 59 height 9
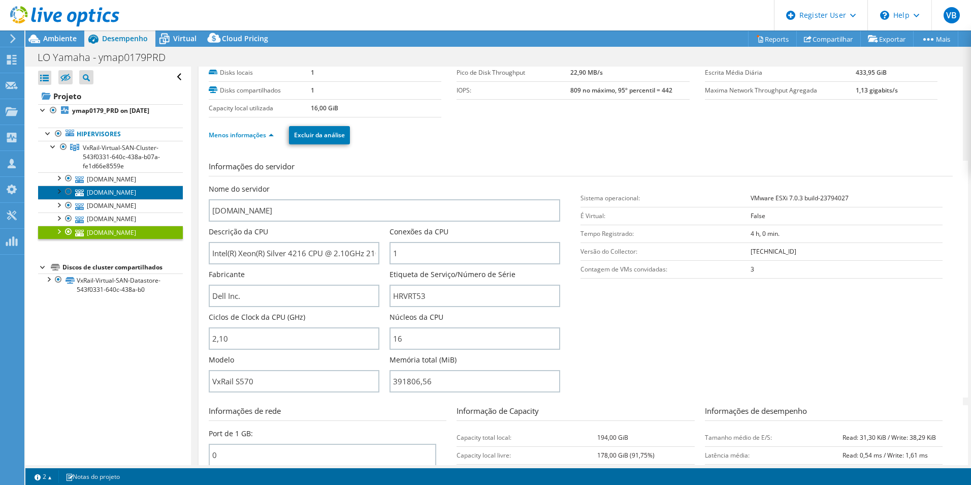
click at [126, 189] on link "ymap054.ya.ymdb.com.br" at bounding box center [110, 191] width 145 height 13
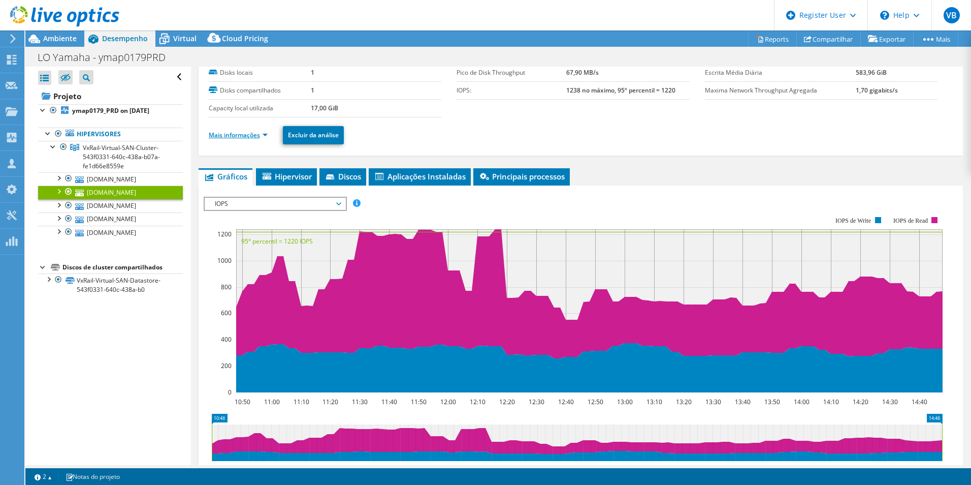
click at [254, 134] on link "Mais informações" at bounding box center [238, 135] width 59 height 9
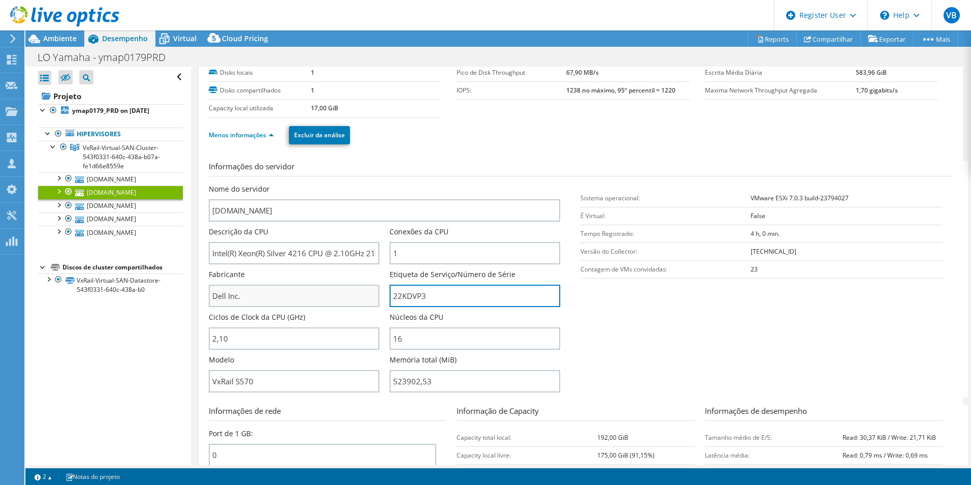
drag, startPoint x: 430, startPoint y: 300, endPoint x: 347, endPoint y: 294, distance: 83.0
click at [347, 184] on div "Nome do servidor ymap054.ya.ymdb.com.br Descrição da CPU Intel(R) Xeon(R) Silve…" at bounding box center [390, 184] width 362 height 0
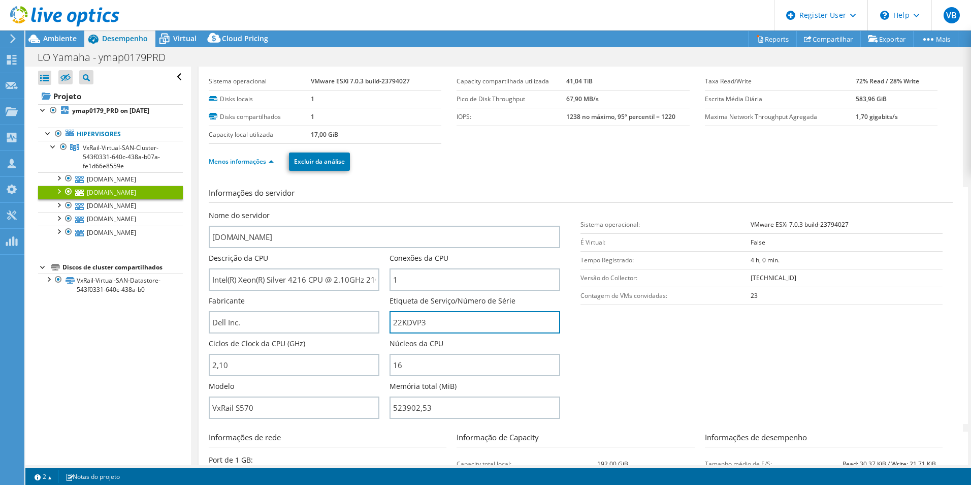
scroll to position [0, 0]
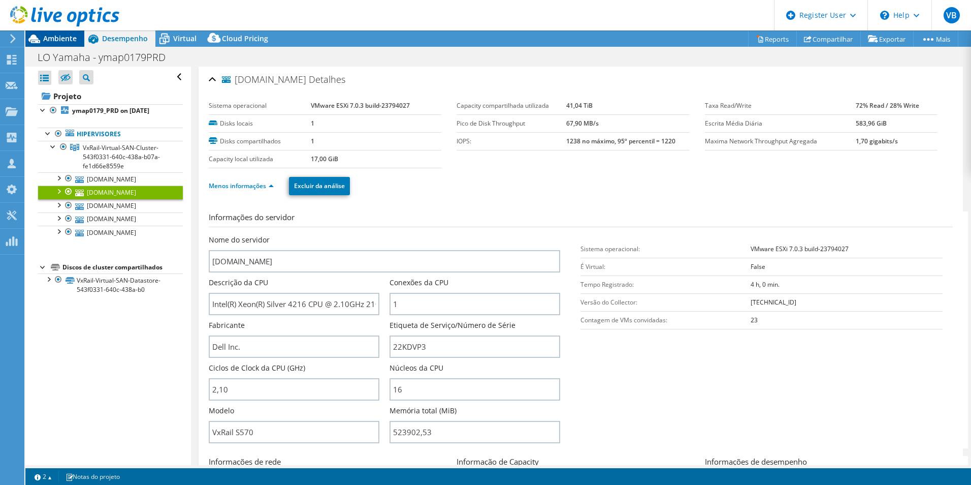
click at [63, 40] on span "Ambiente" at bounding box center [60, 39] width 34 height 10
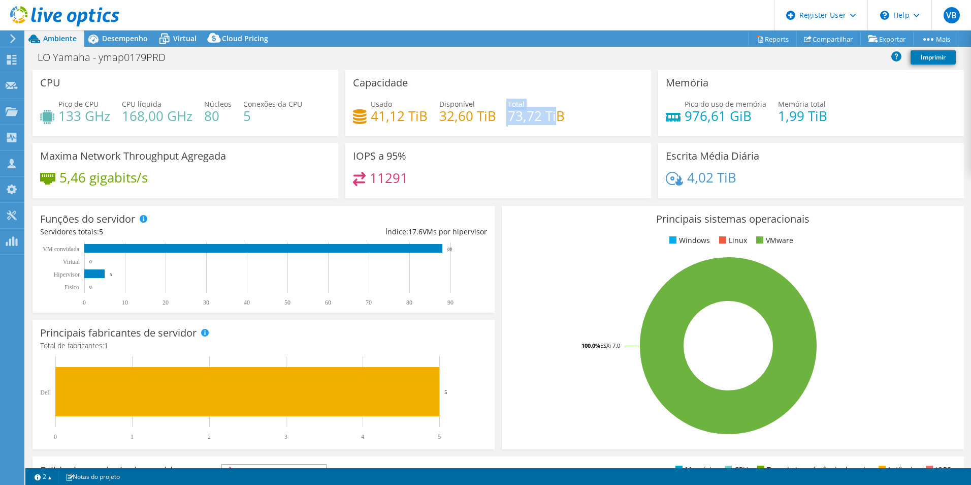
drag, startPoint x: 500, startPoint y: 120, endPoint x: 553, endPoint y: 121, distance: 53.3
click at [553, 121] on div "Usado 41,12 TiB Disponível 32,60 TiB Total 73,72 TiB" at bounding box center [498, 115] width 291 height 33
drag, startPoint x: 553, startPoint y: 121, endPoint x: 557, endPoint y: 127, distance: 7.8
click at [557, 127] on div "Usado 41,12 TiB Disponível 32,60 TiB Total 73,72 TiB" at bounding box center [498, 115] width 291 height 33
drag, startPoint x: 565, startPoint y: 119, endPoint x: 505, endPoint y: 121, distance: 59.5
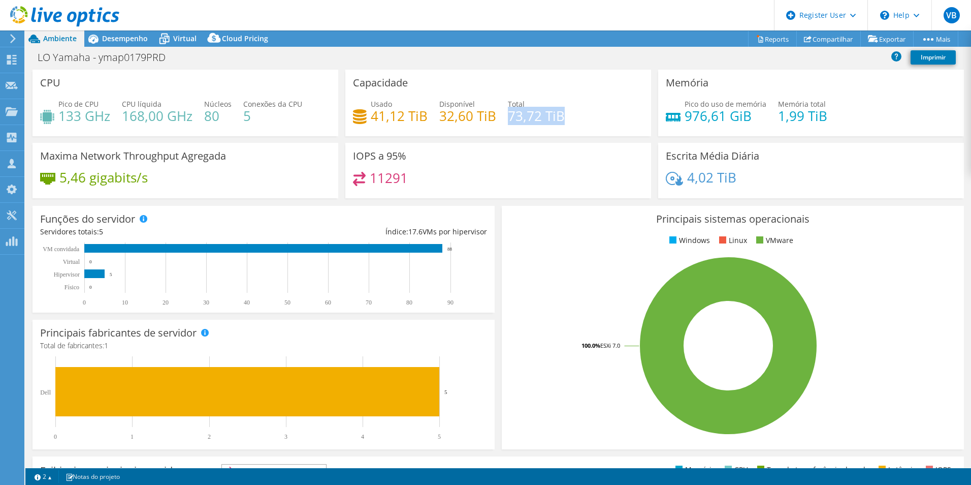
click at [505, 121] on div "Usado 41,12 TiB Disponível 32,60 TiB Total 73,72 TiB" at bounding box center [498, 115] width 291 height 33
drag, startPoint x: 829, startPoint y: 115, endPoint x: 768, endPoint y: 120, distance: 61.2
click at [768, 120] on div "Pico do uso de memória 976,61 GiB Memória total 1,99 TiB" at bounding box center [811, 115] width 291 height 33
drag, startPoint x: 768, startPoint y: 120, endPoint x: 791, endPoint y: 134, distance: 26.7
click at [791, 134] on div "Memória Pico do uso de memória 976,61 GiB Memória total 1,99 TiB" at bounding box center [811, 103] width 306 height 67
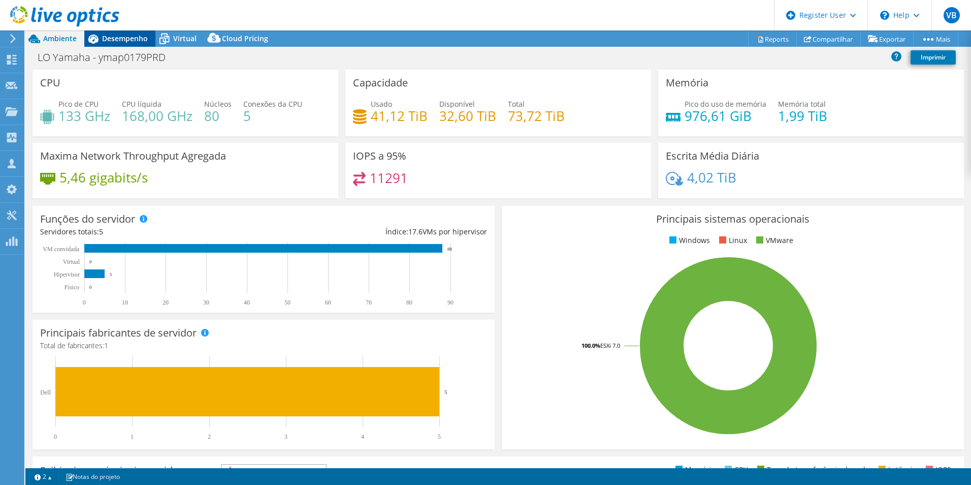
click at [120, 42] on span "Desempenho" at bounding box center [125, 39] width 46 height 10
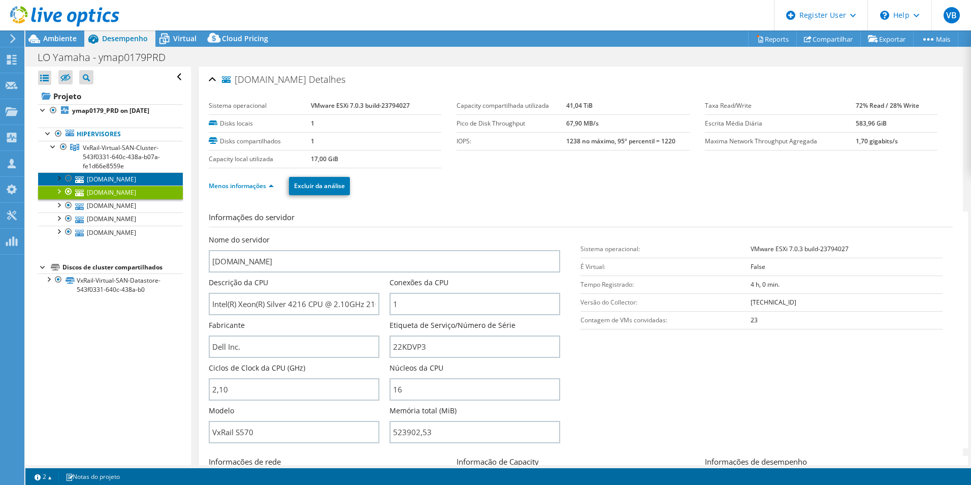
click at [111, 175] on link "ymap051.ya.ymdb.com.br" at bounding box center [110, 178] width 145 height 13
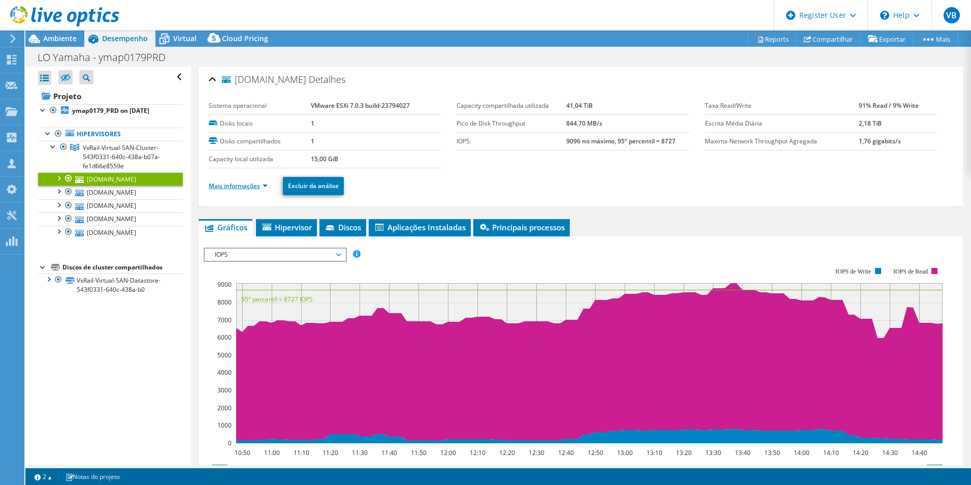
click at [247, 188] on link "Mais informações" at bounding box center [238, 185] width 59 height 9
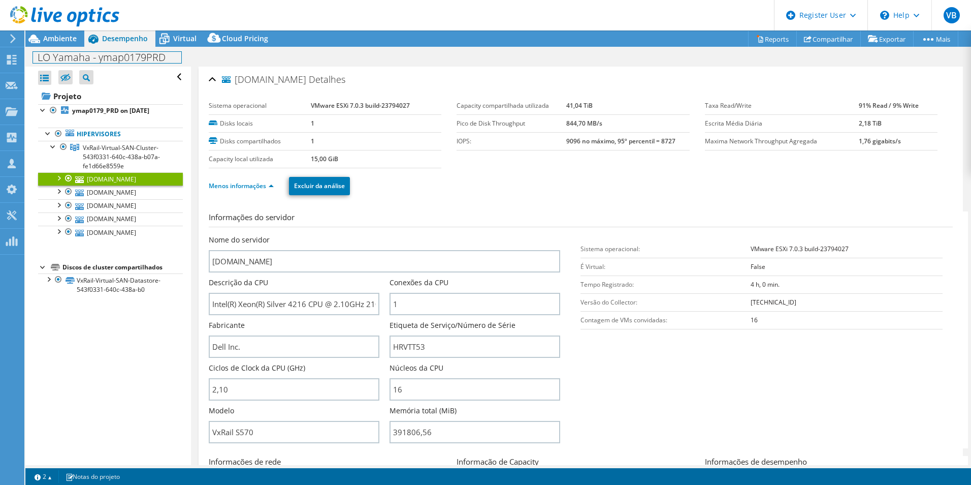
click at [61, 49] on div "LO Yamaha - ymap0179PRD Imprimir" at bounding box center [498, 57] width 946 height 19
click at [66, 34] on span "Ambiente" at bounding box center [60, 39] width 34 height 10
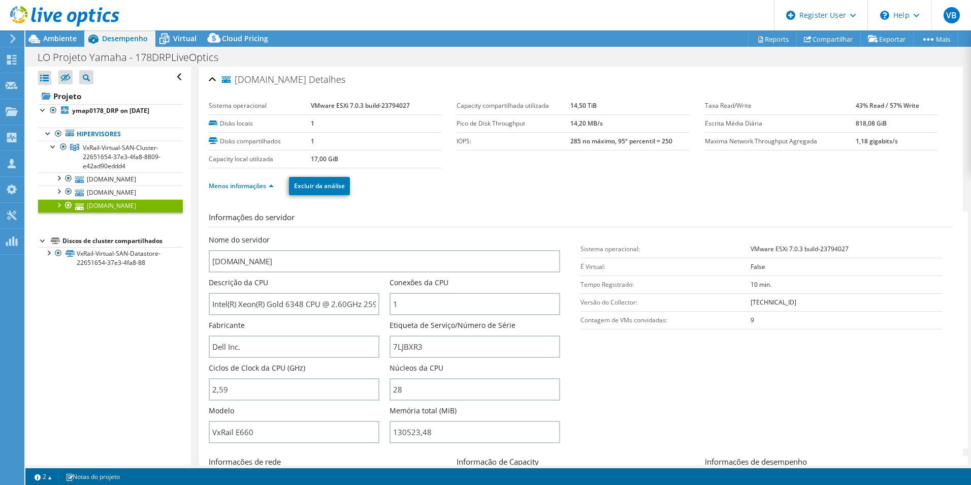
select select "USD"
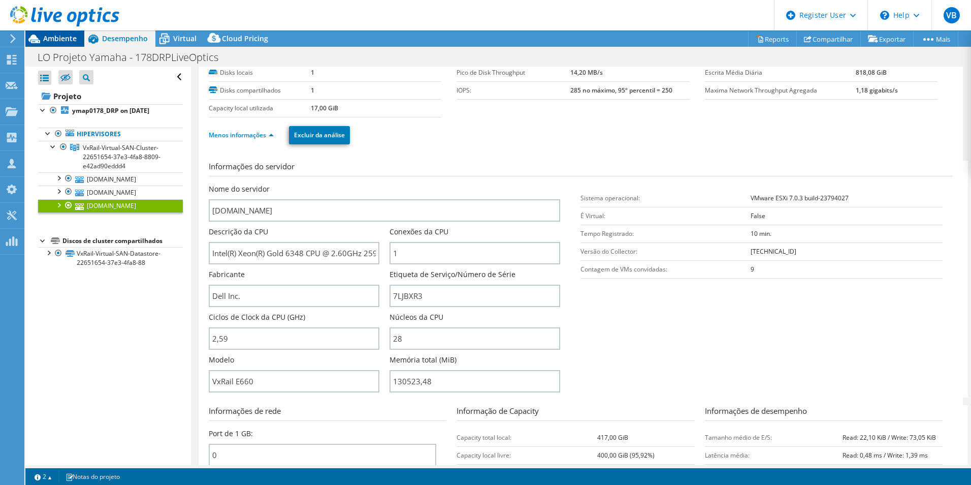
click at [72, 41] on span "Ambiente" at bounding box center [60, 39] width 34 height 10
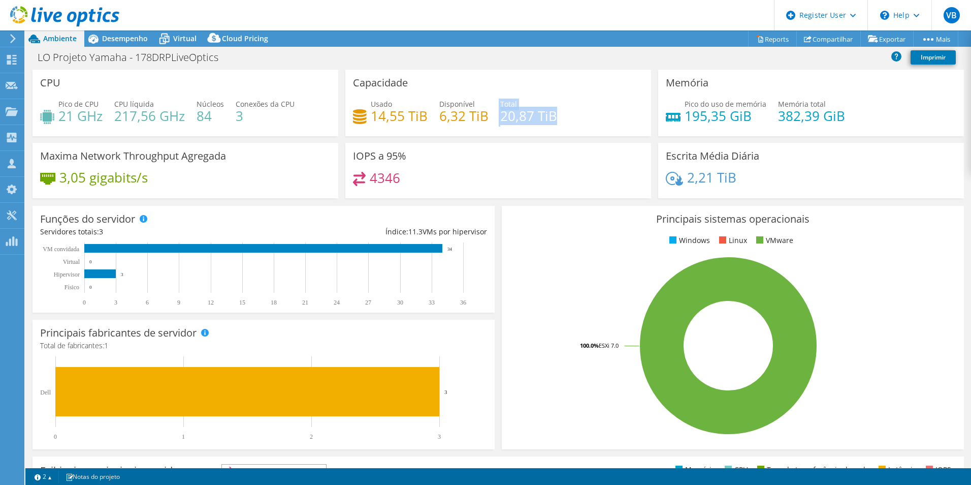
drag, startPoint x: 556, startPoint y: 119, endPoint x: 494, endPoint y: 119, distance: 62.0
click at [494, 119] on div "Usado 14,55 TiB Disponível 6,32 TiB Total 20,87 TiB" at bounding box center [498, 115] width 291 height 33
drag, startPoint x: 494, startPoint y: 119, endPoint x: 490, endPoint y: 145, distance: 26.7
click at [490, 145] on div "IOPS a 95% 4346" at bounding box center [498, 170] width 306 height 55
click at [117, 32] on div at bounding box center [59, 17] width 119 height 34
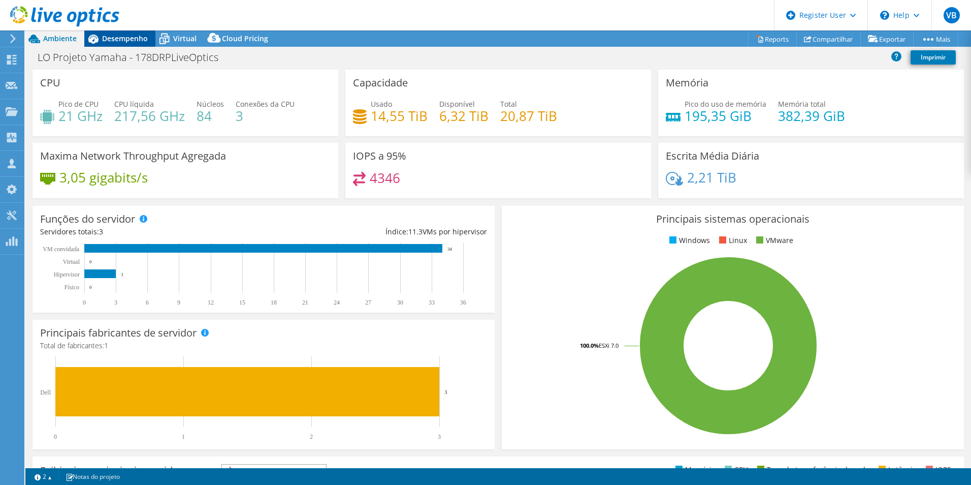
click at [118, 36] on span "Desempenho" at bounding box center [125, 39] width 46 height 10
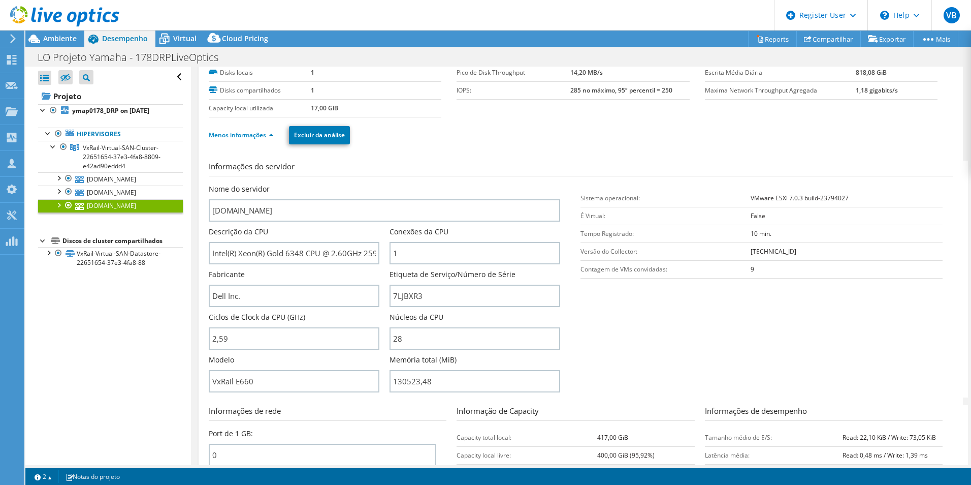
click at [71, 31] on div at bounding box center [59, 17] width 119 height 34
click at [52, 42] on span "Ambiente" at bounding box center [60, 39] width 34 height 10
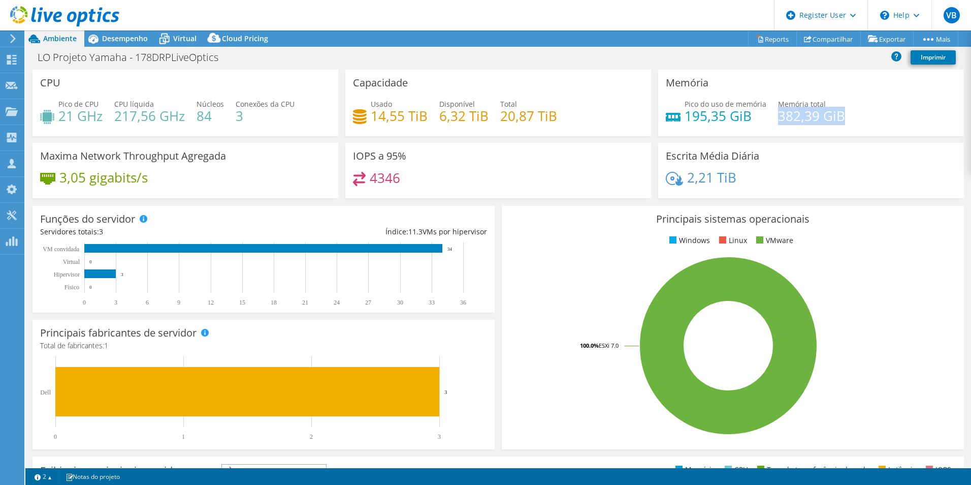
drag, startPoint x: 847, startPoint y: 117, endPoint x: 774, endPoint y: 119, distance: 72.7
click at [774, 119] on div "Pico do uso de memória 195,35 GiB Memória total 382,39 GiB" at bounding box center [811, 115] width 291 height 33
click at [312, 178] on div "3,05 gigabits/s" at bounding box center [185, 182] width 291 height 21
select select "USD"
click at [121, 36] on span "Desempenho" at bounding box center [125, 39] width 46 height 10
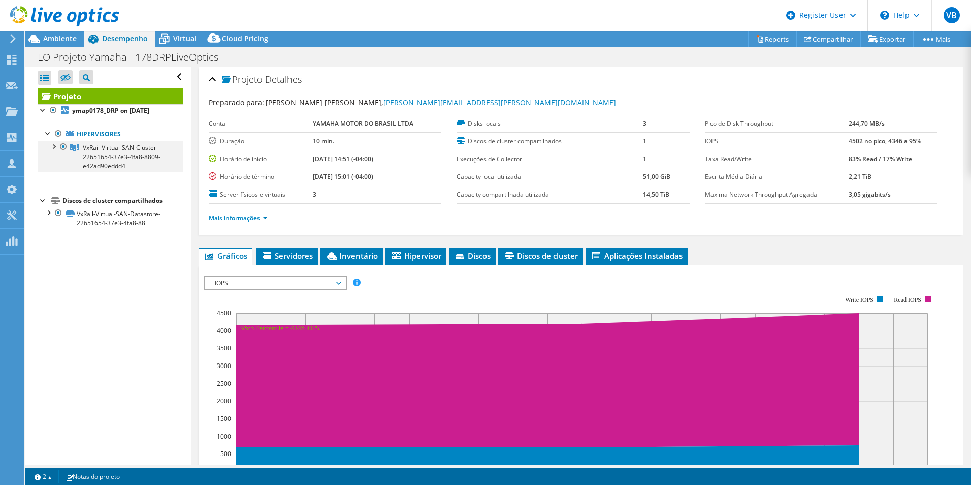
click at [55, 146] on div at bounding box center [53, 146] width 10 height 10
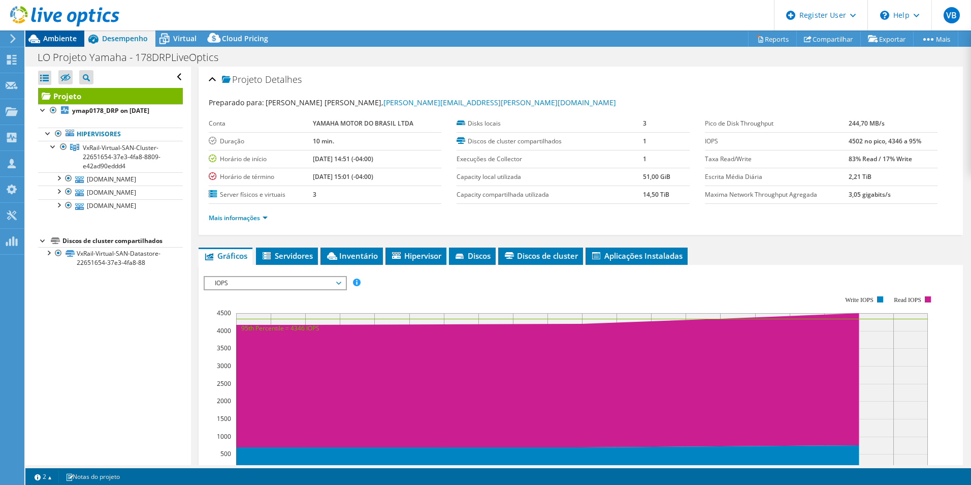
click at [67, 36] on span "Ambiente" at bounding box center [60, 39] width 34 height 10
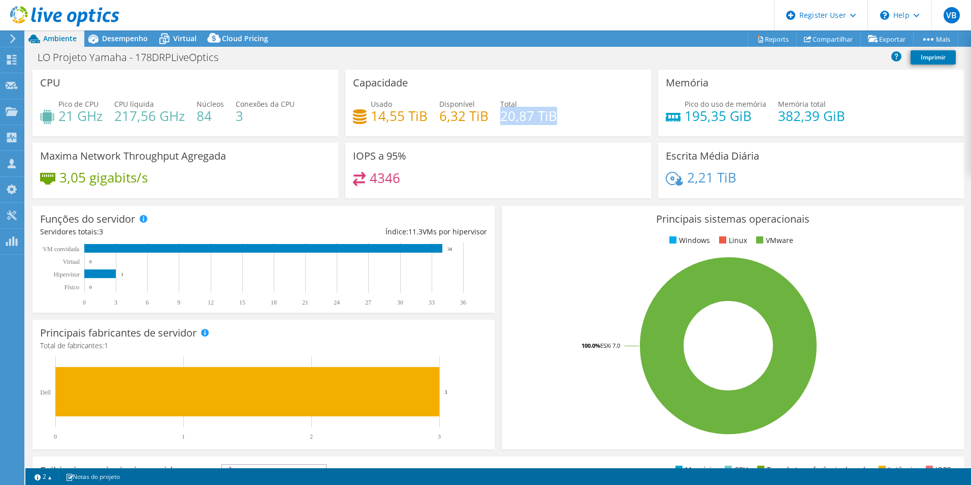
drag, startPoint x: 497, startPoint y: 120, endPoint x: 557, endPoint y: 122, distance: 59.5
click at [557, 122] on div "Usado 14,55 TiB Disponível 6,32 TiB Total 20,87 TiB" at bounding box center [498, 115] width 291 height 33
drag, startPoint x: 557, startPoint y: 122, endPoint x: 538, endPoint y: 159, distance: 41.1
click at [538, 159] on div "IOPS a 95% 4346" at bounding box center [498, 170] width 306 height 55
drag, startPoint x: 772, startPoint y: 120, endPoint x: 838, endPoint y: 125, distance: 66.2
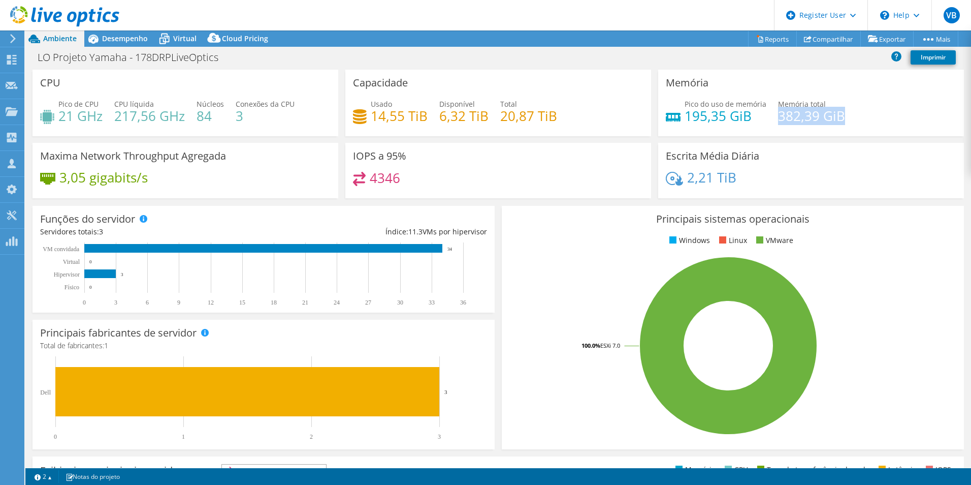
click at [838, 125] on div "Pico do uso de memória 195,35 GiB Memória total 382,39 GiB" at bounding box center [811, 115] width 291 height 33
click at [108, 41] on span "Desempenho" at bounding box center [125, 39] width 46 height 10
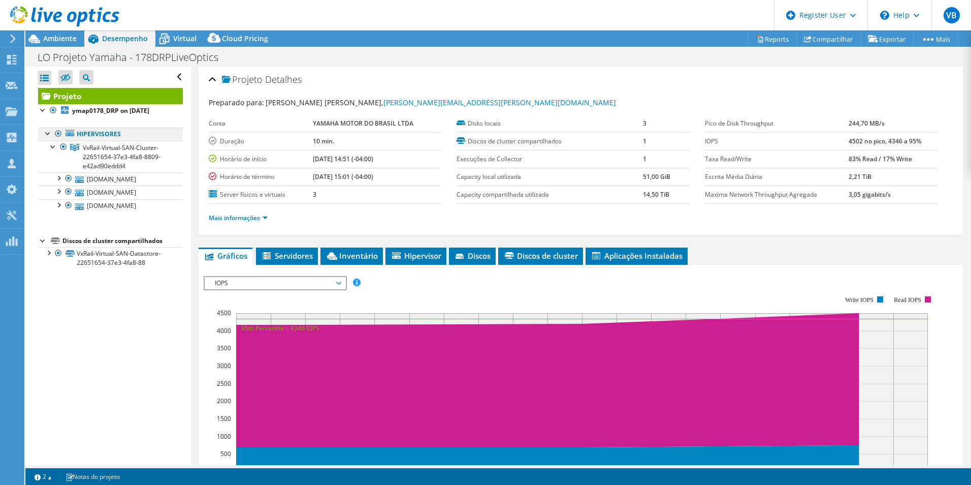
click at [108, 137] on link "Hipervisores" at bounding box center [110, 133] width 145 height 13
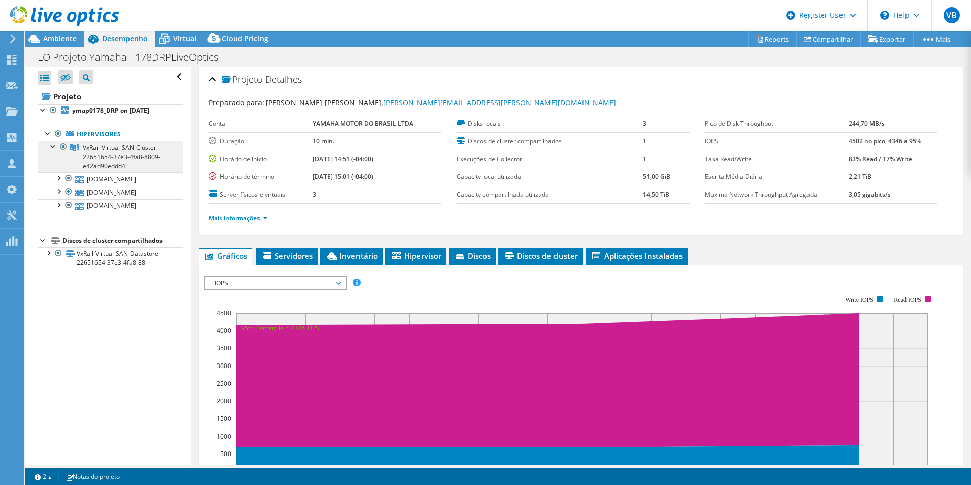
click at [92, 147] on span "VxRail-Virtual-SAN-Cluster-22651654-37e3-4fa8-8809-e42ad90eddd4" at bounding box center [122, 156] width 78 height 27
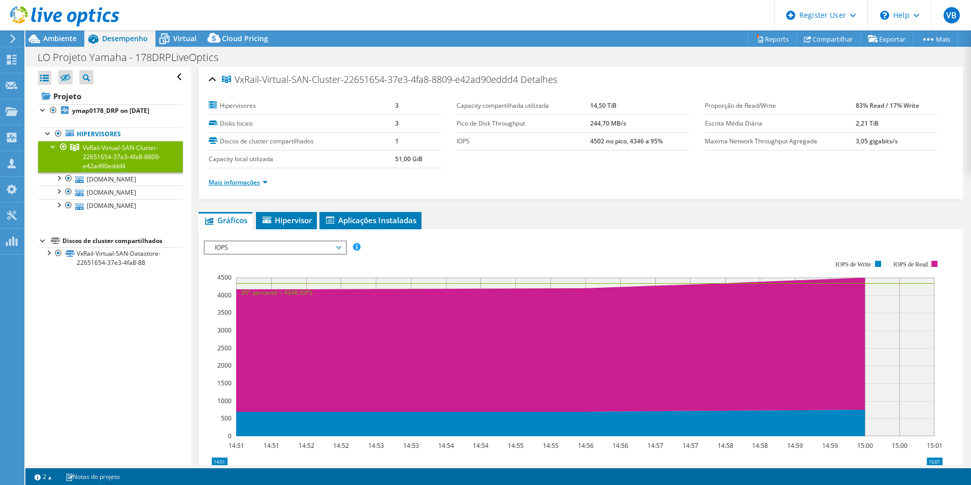
click at [268, 184] on link "Mais informações" at bounding box center [238, 182] width 59 height 9
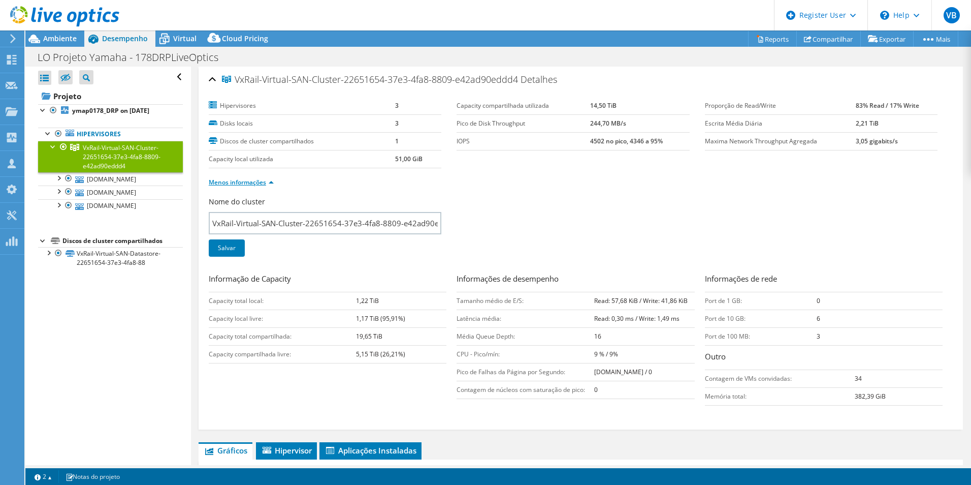
click at [268, 184] on link "Menos informações" at bounding box center [241, 182] width 65 height 9
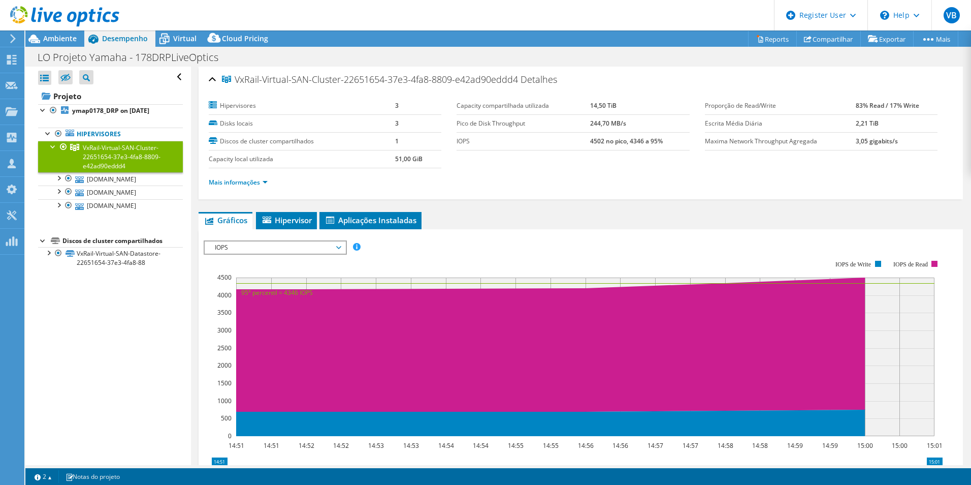
click at [281, 252] on span "IOPS" at bounding box center [275, 247] width 131 height 12
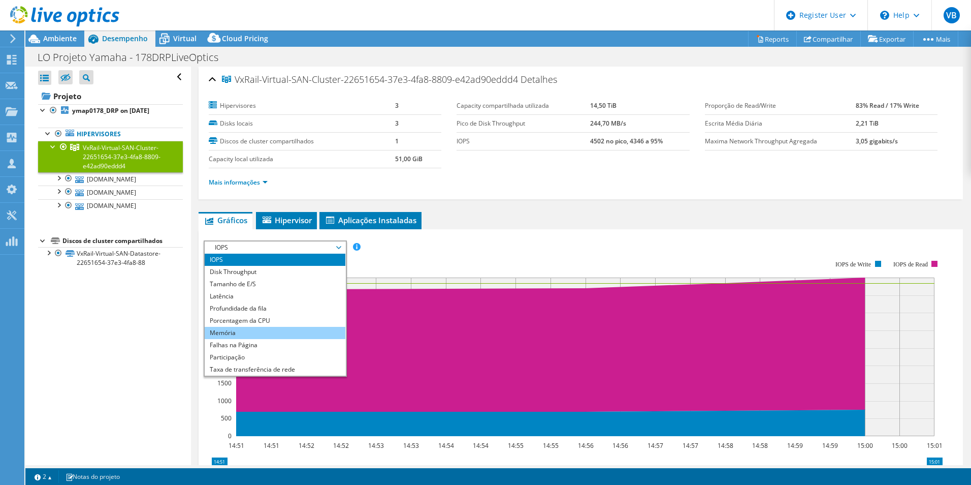
click at [269, 332] on li "Memória" at bounding box center [275, 333] width 141 height 12
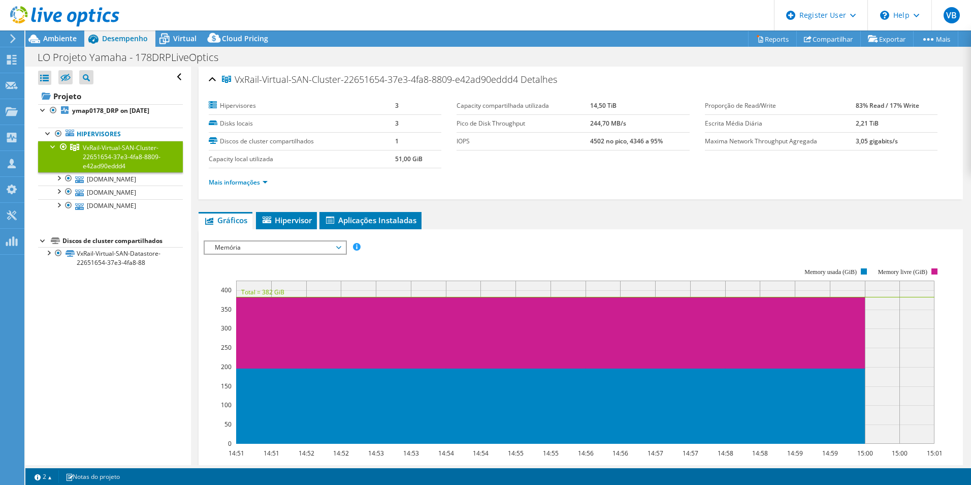
click at [107, 328] on div "Abrir Todos Fechar Todos Ocultar nós excluídos Filtro de árvore do projeto" at bounding box center [107, 266] width 165 height 398
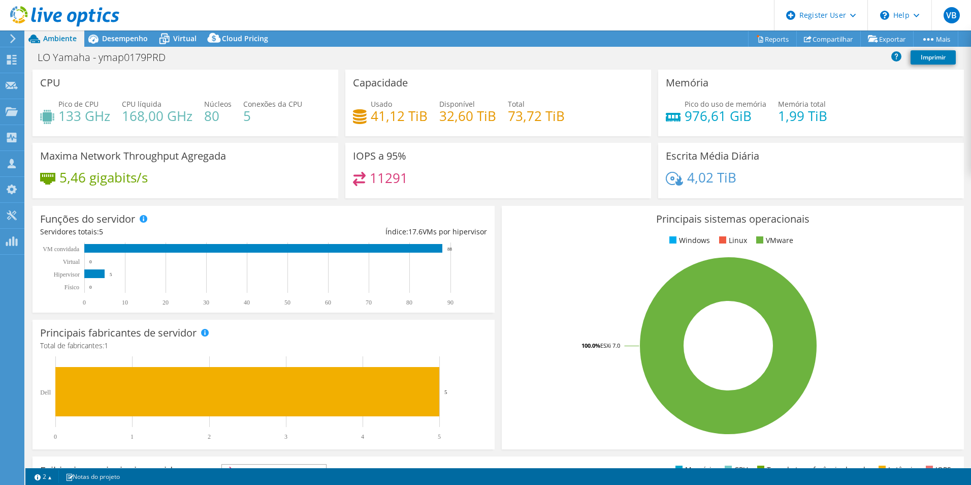
select select "USD"
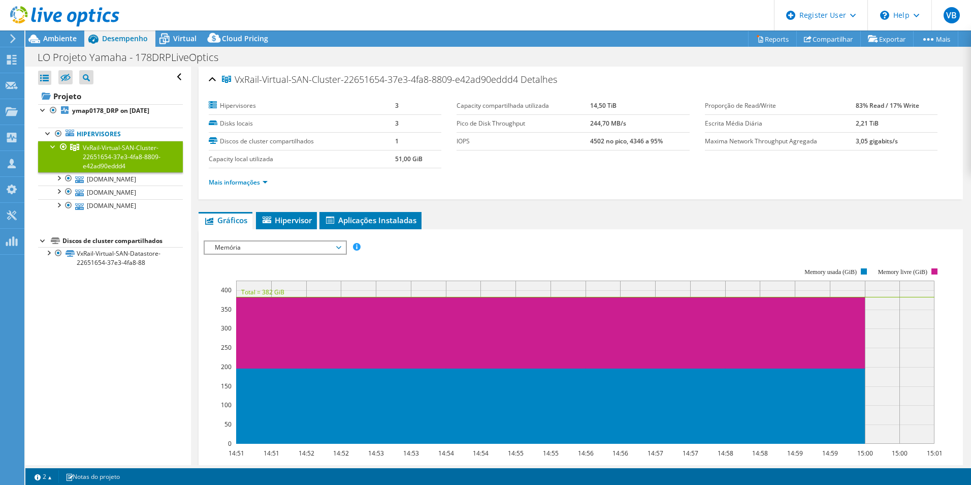
select select "USD"
